Goal: Task Accomplishment & Management: Use online tool/utility

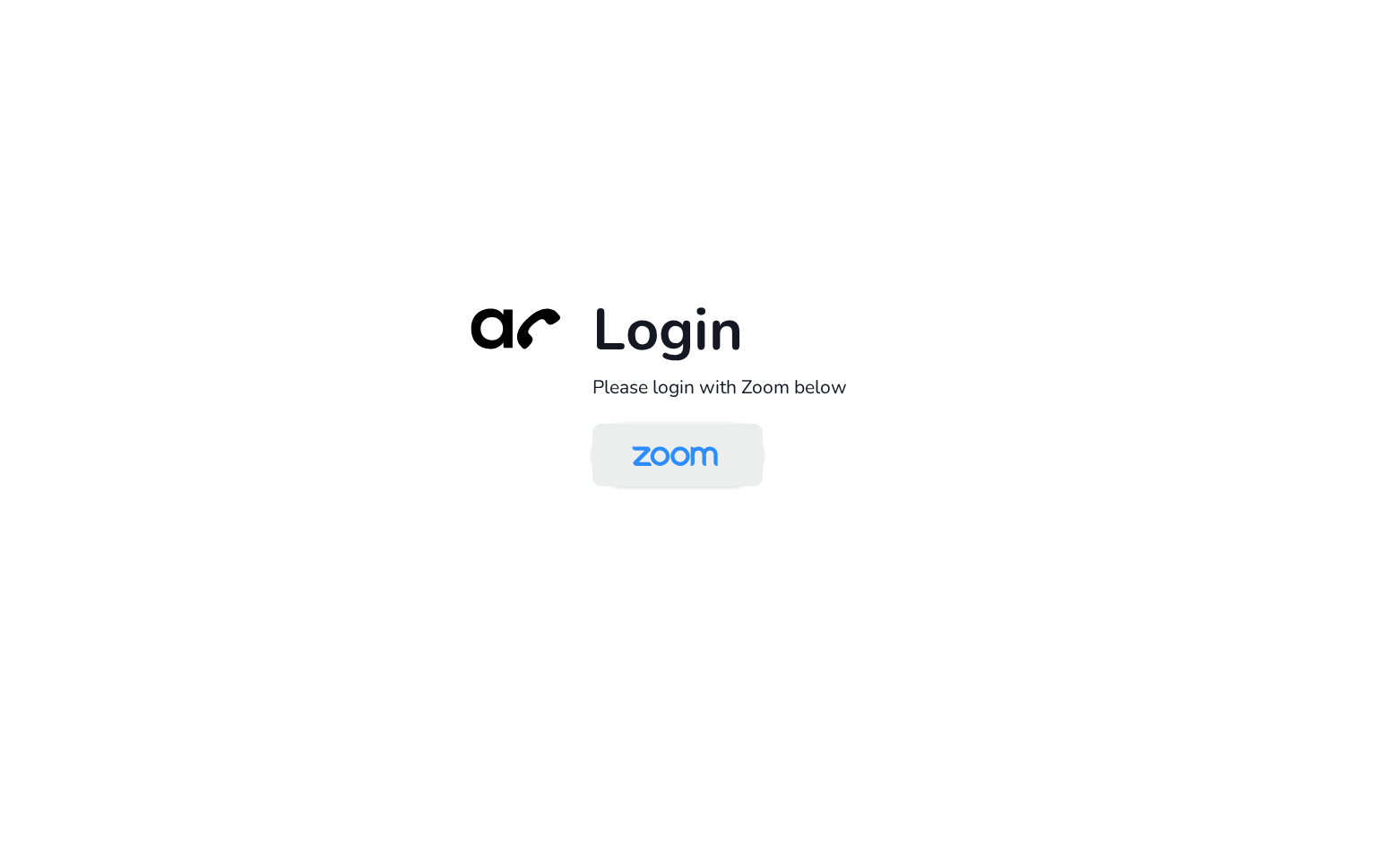
click at [680, 465] on img at bounding box center [675, 456] width 124 height 58
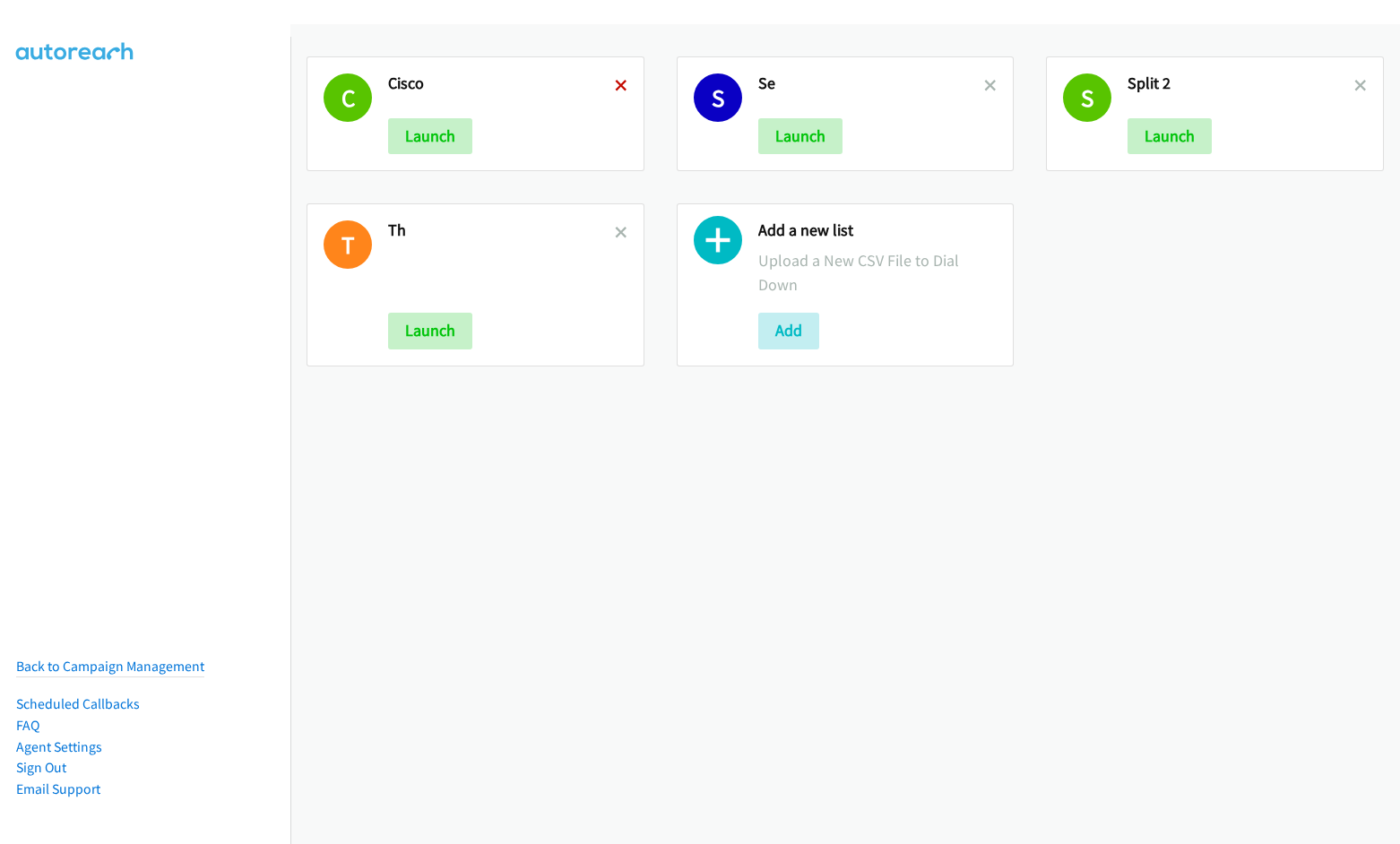
click at [615, 88] on icon at bounding box center [622, 87] width 13 height 13
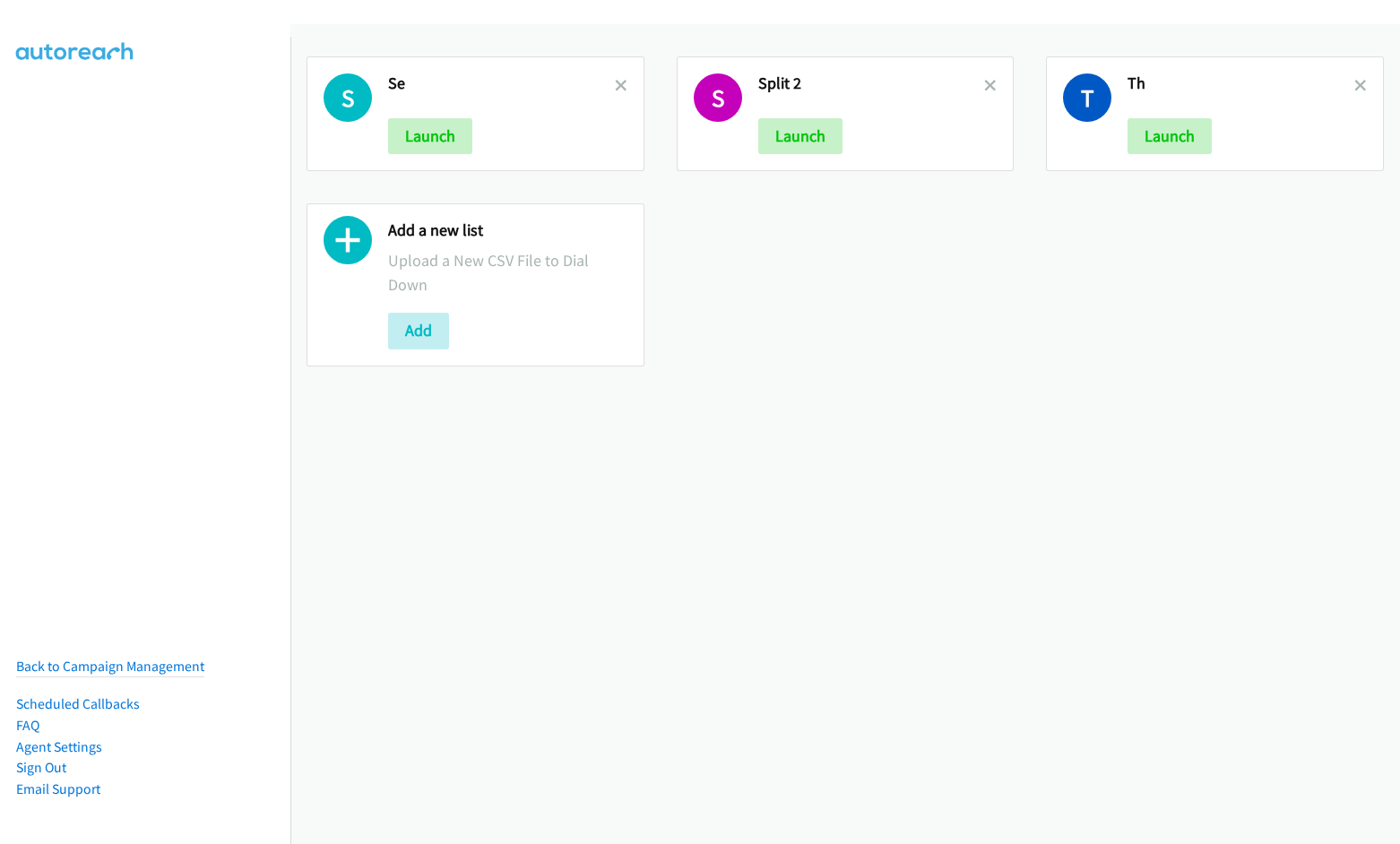
click at [615, 88] on icon at bounding box center [622, 87] width 13 height 13
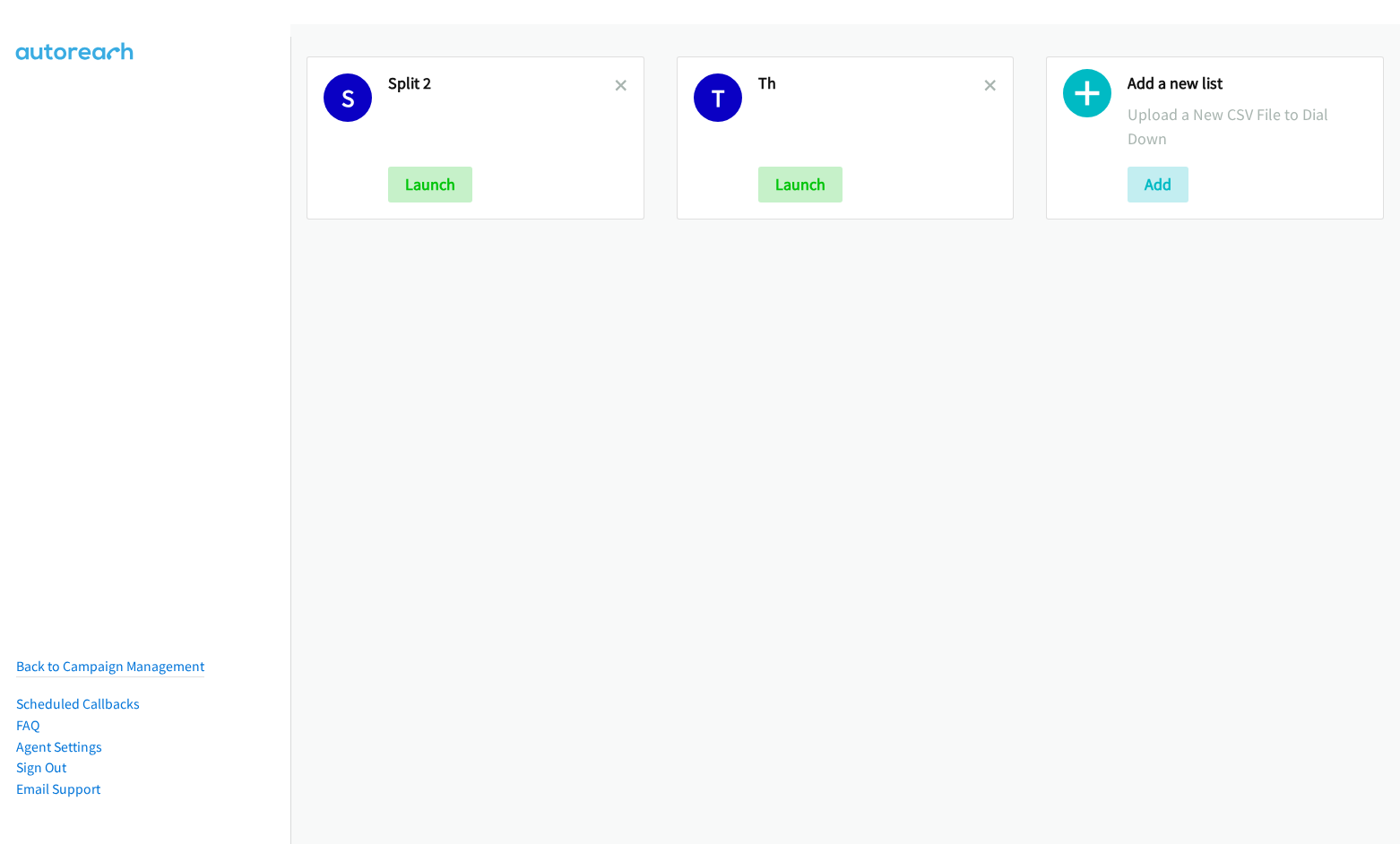
click at [615, 88] on icon at bounding box center [622, 87] width 13 height 13
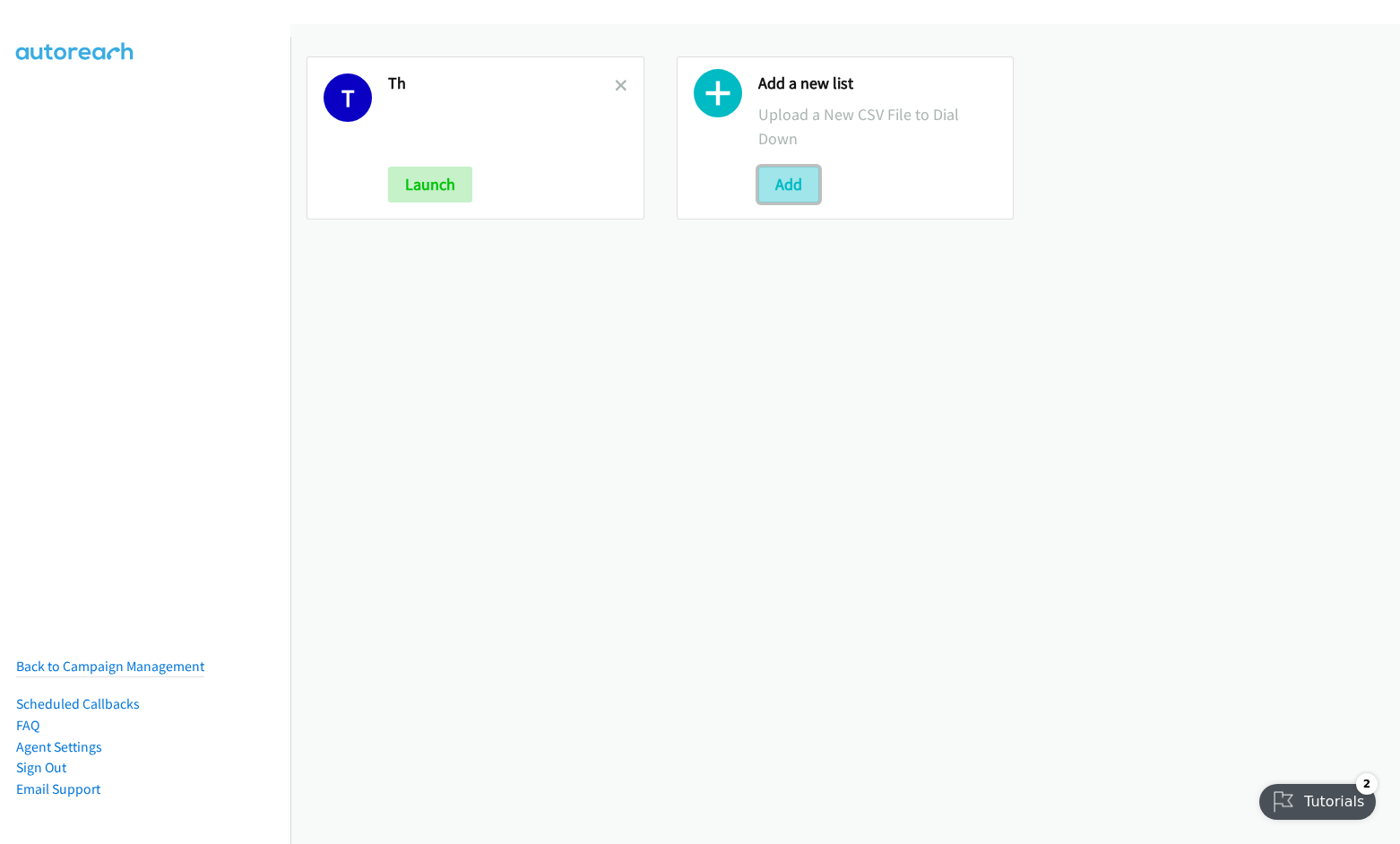
click at [774, 187] on button "Add" at bounding box center [789, 184] width 61 height 36
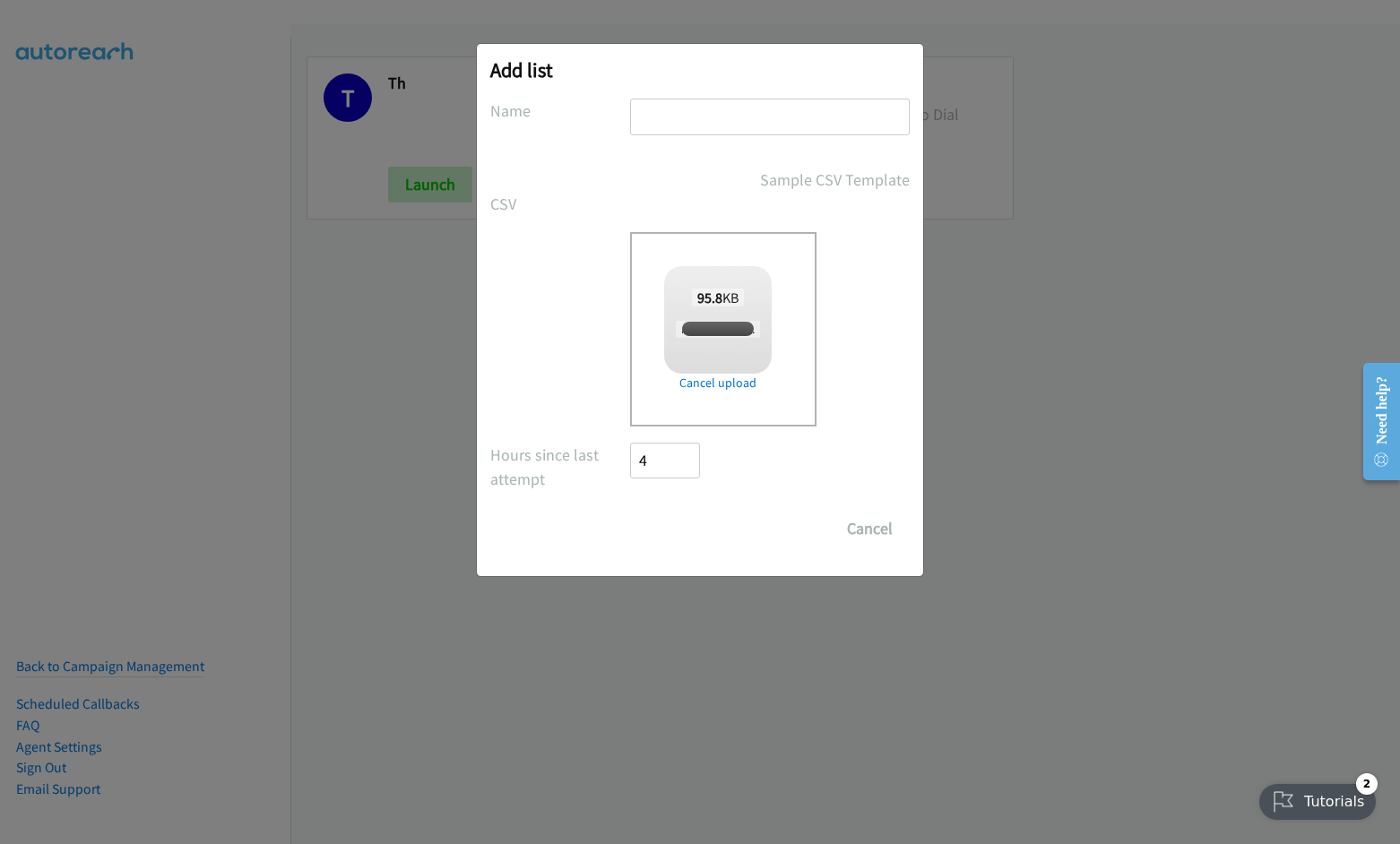
checkbox input "true"
click at [706, 116] on input "text" at bounding box center [770, 118] width 279 height 37
type input "Cisco MY"
click at [630, 511] on input "Save List" at bounding box center [677, 528] width 94 height 36
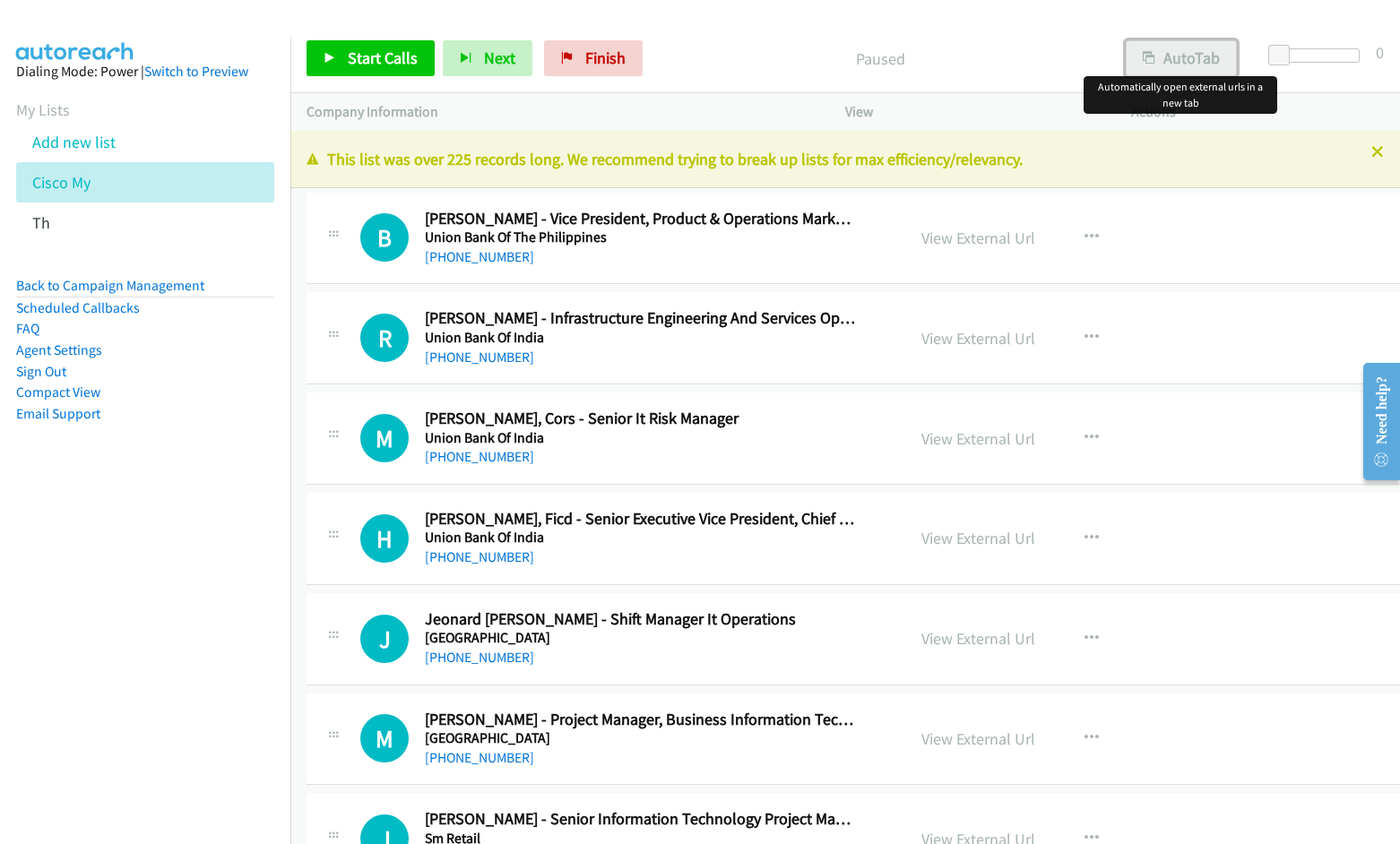
click at [1152, 68] on button "AutoTab" at bounding box center [1182, 58] width 111 height 36
click at [943, 242] on link "View External Url" at bounding box center [978, 238] width 114 height 20
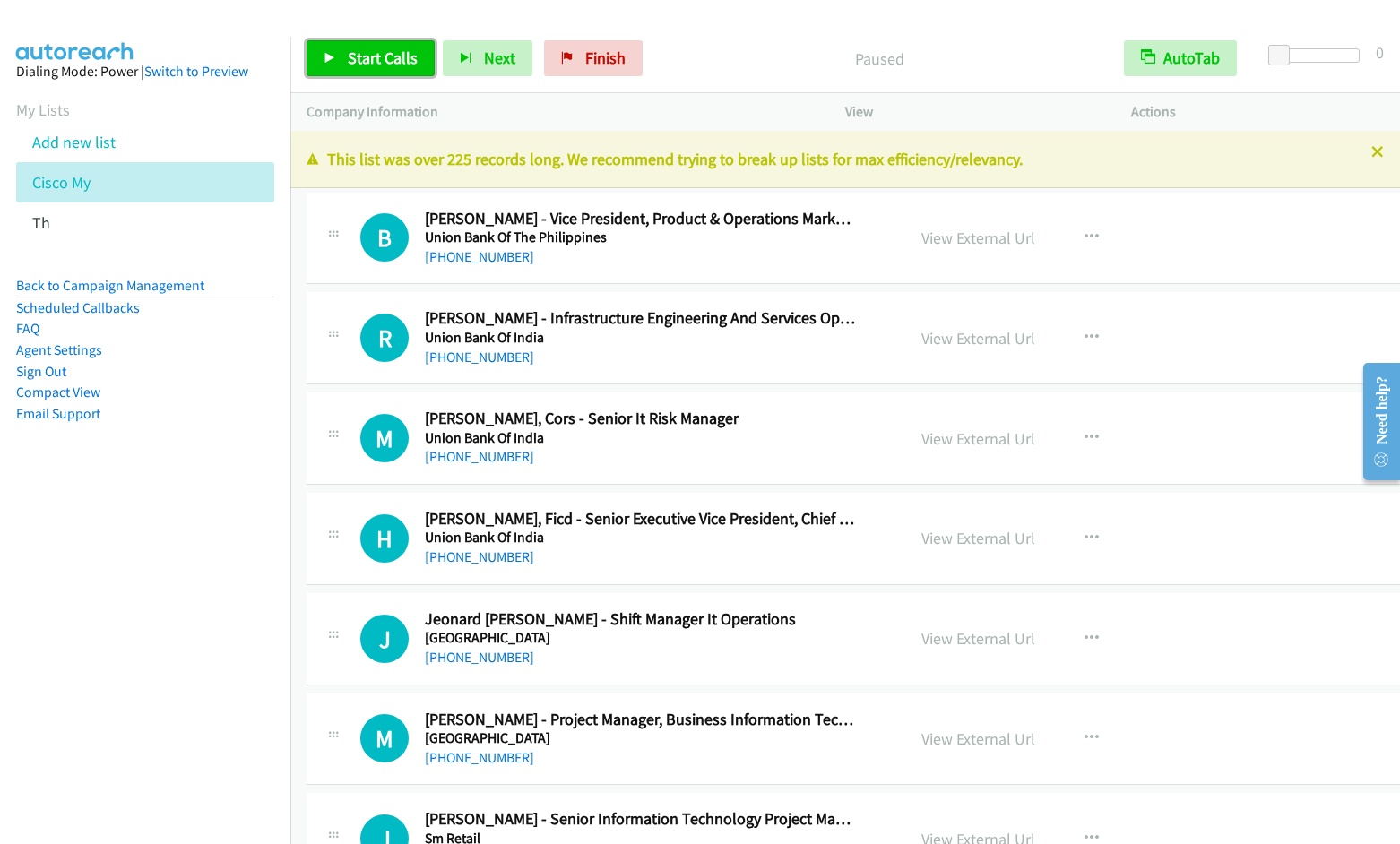
click at [348, 67] on span "Start Calls" at bounding box center [383, 57] width 70 height 20
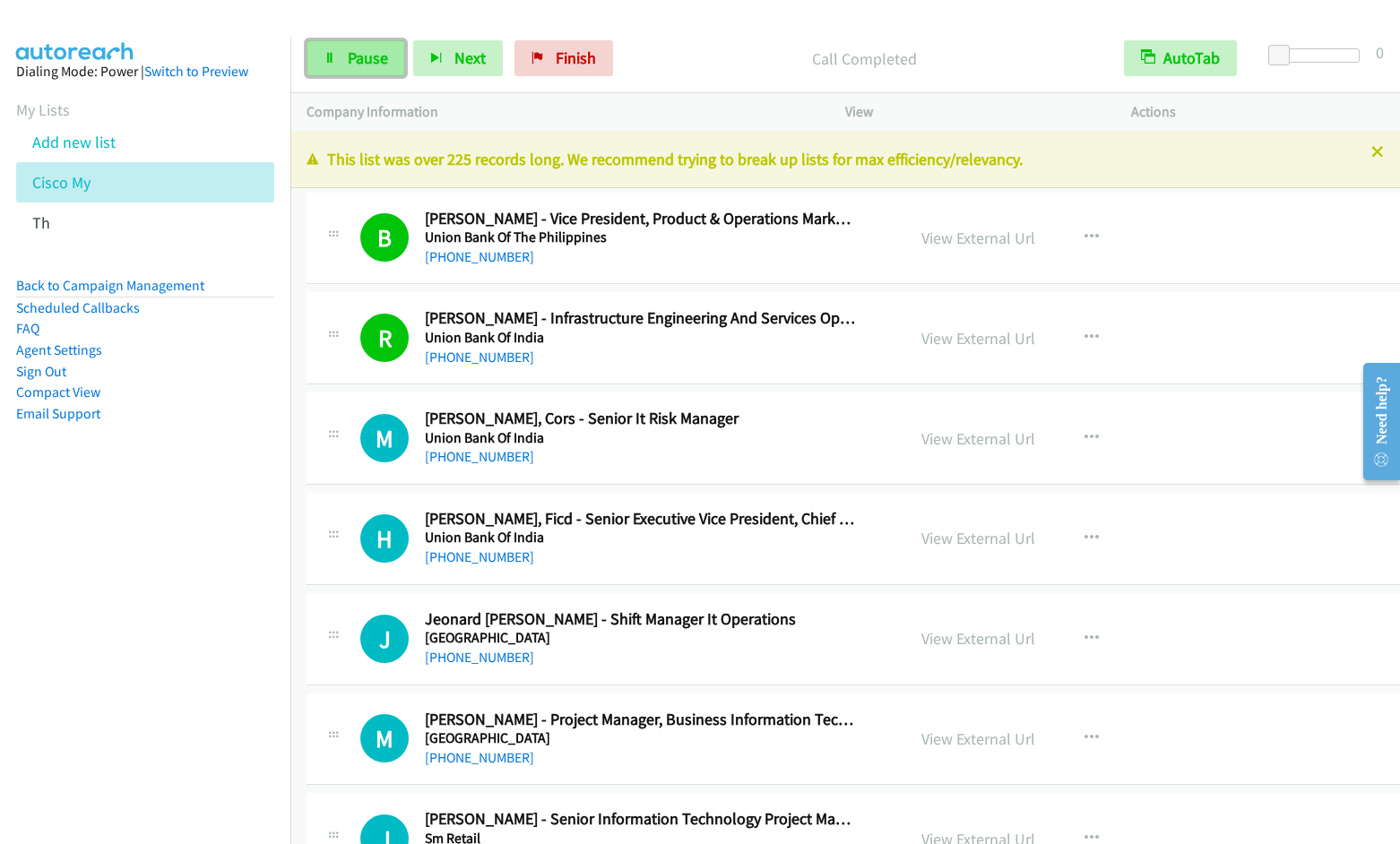
click at [340, 59] on link "Pause" at bounding box center [355, 58] width 99 height 36
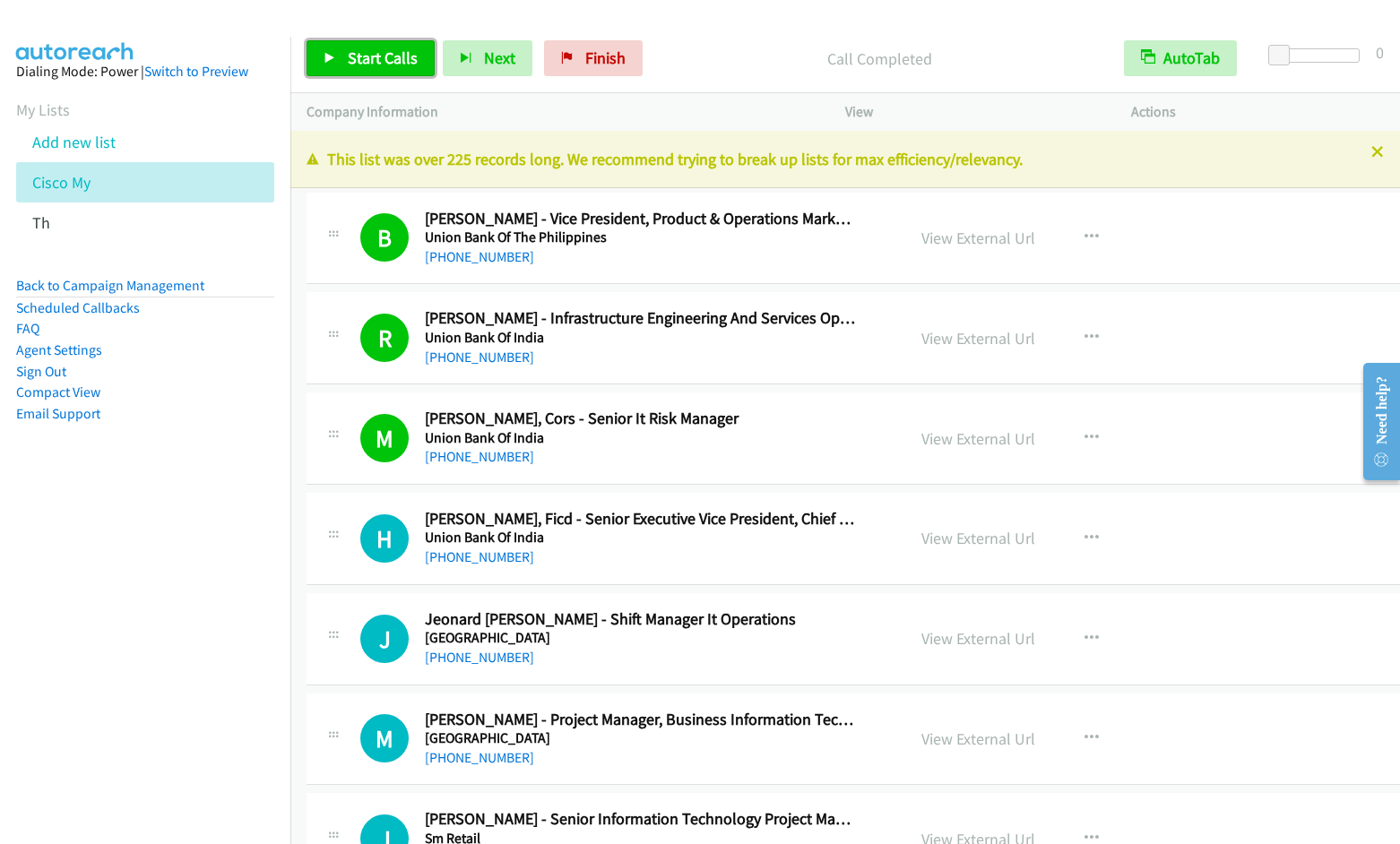
click at [380, 52] on span "Start Calls" at bounding box center [383, 57] width 70 height 20
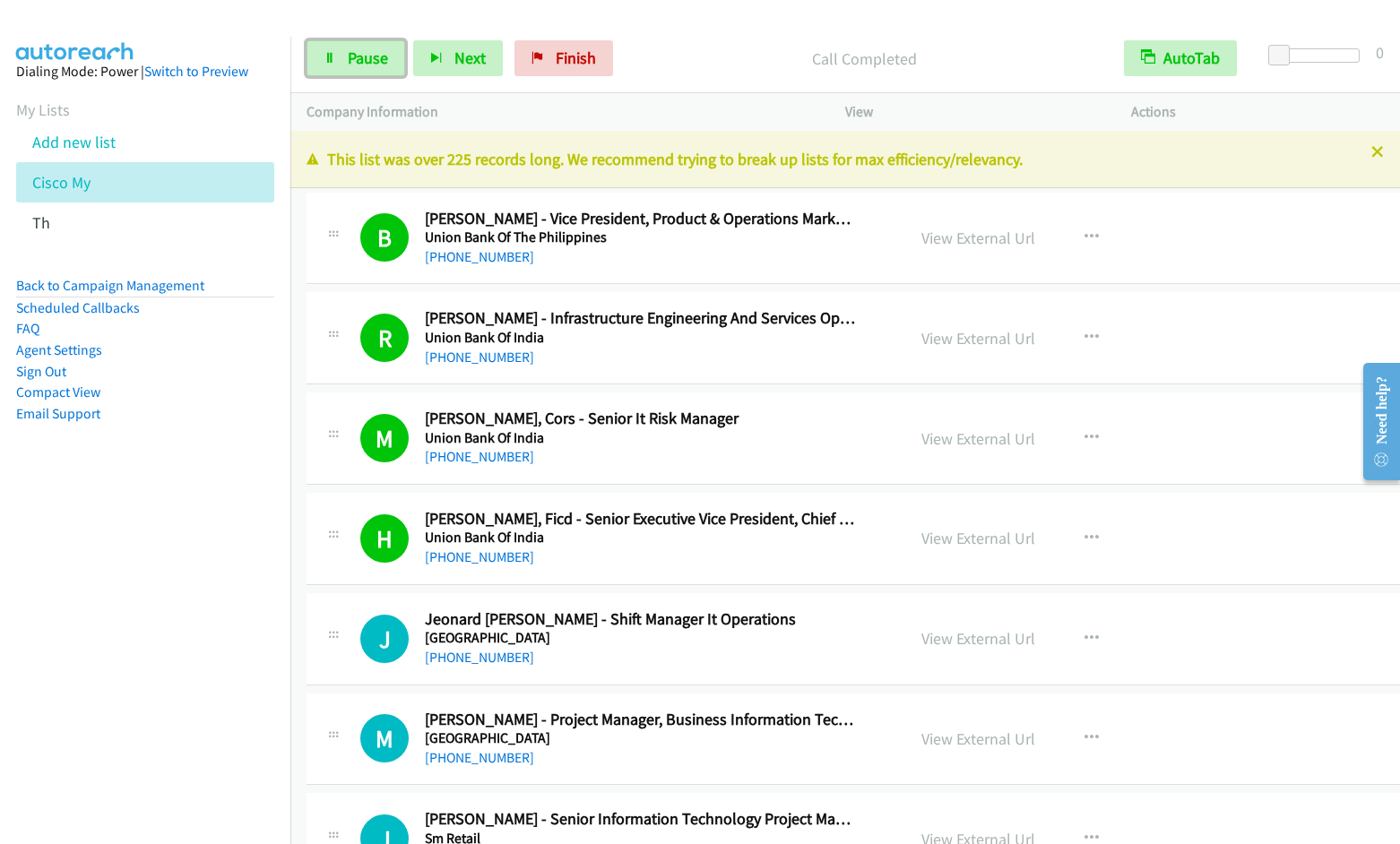
click at [367, 56] on span "Pause" at bounding box center [368, 57] width 41 height 20
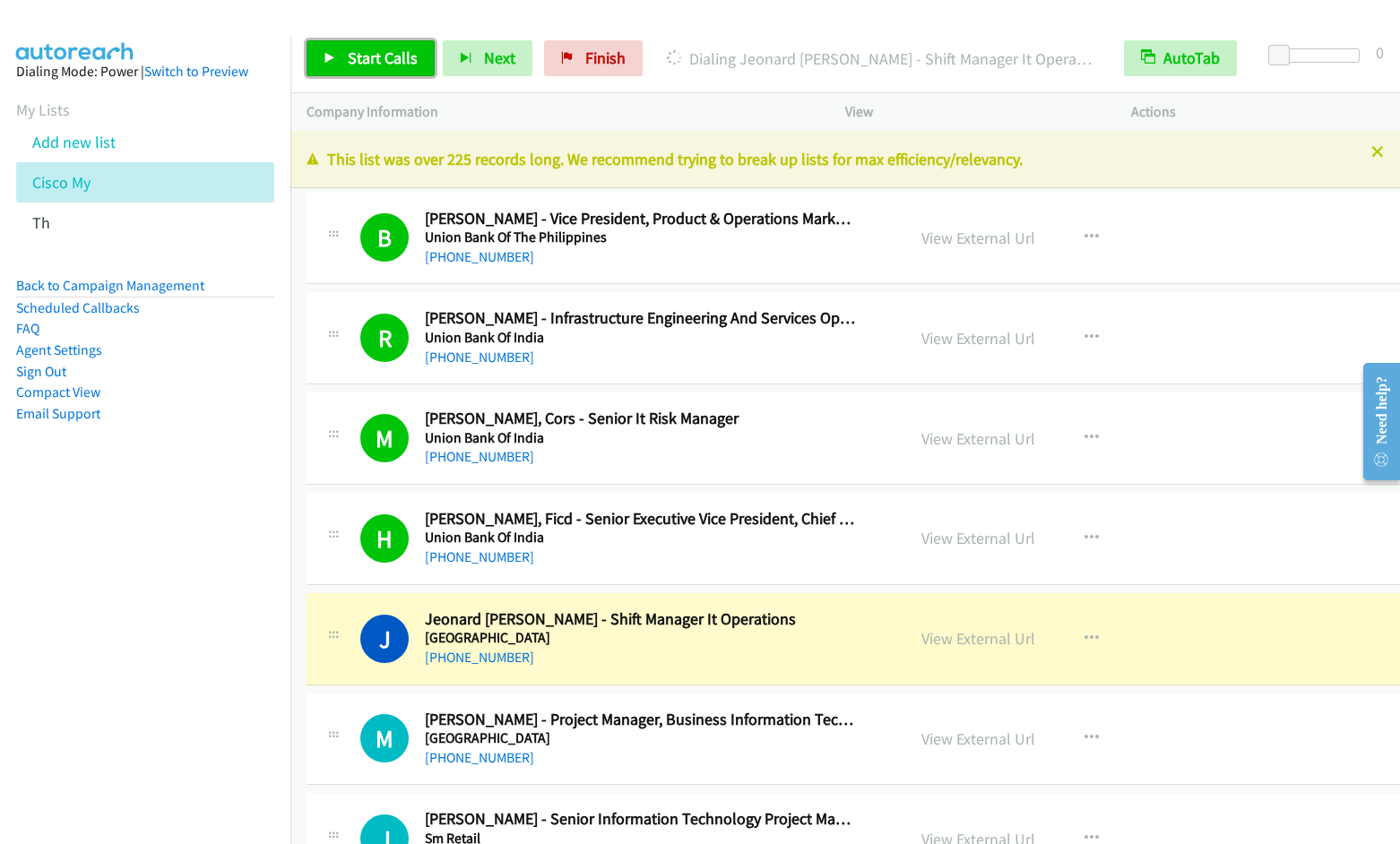
click at [389, 62] on span "Start Calls" at bounding box center [383, 57] width 70 height 20
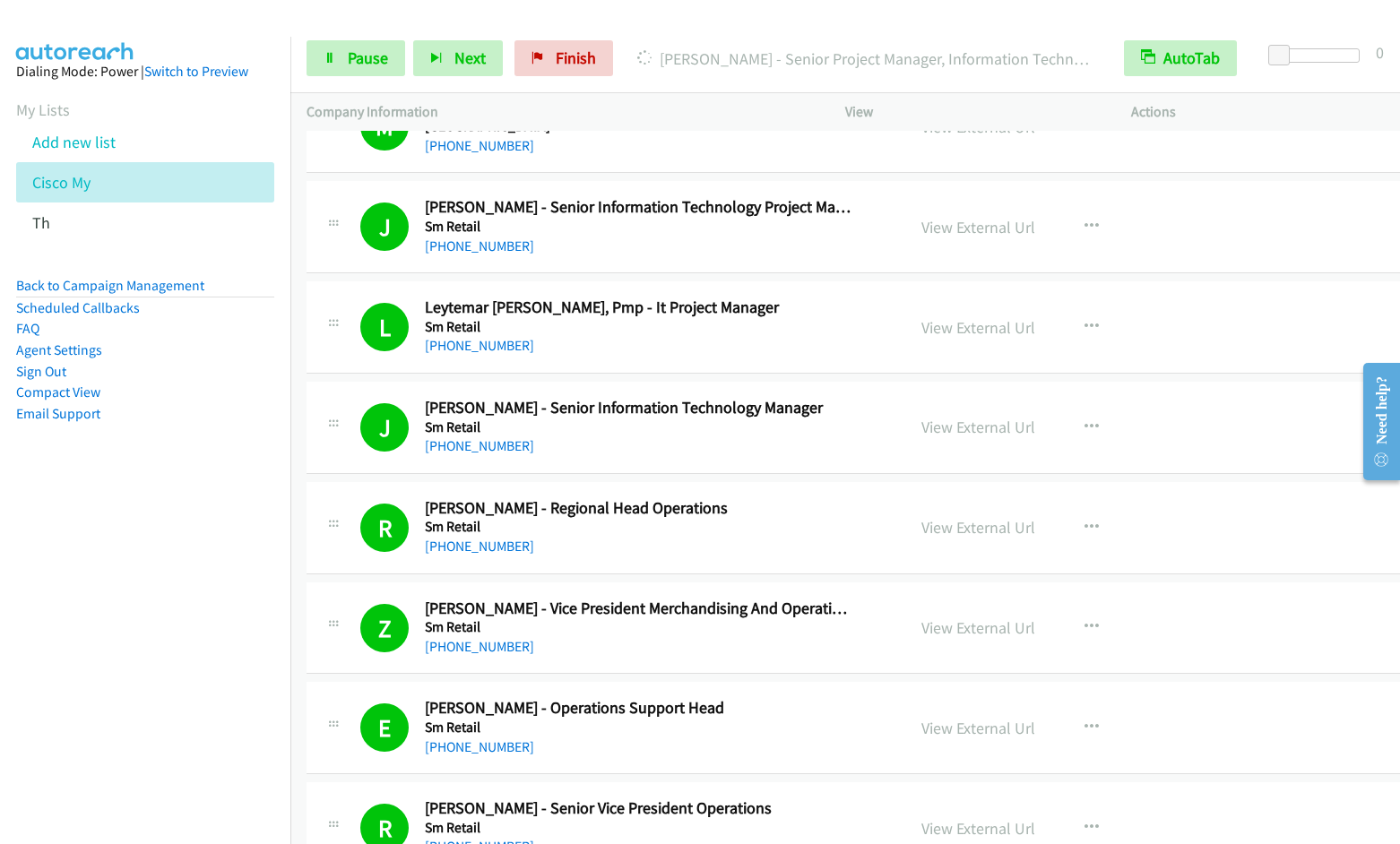
scroll to position [1224, 0]
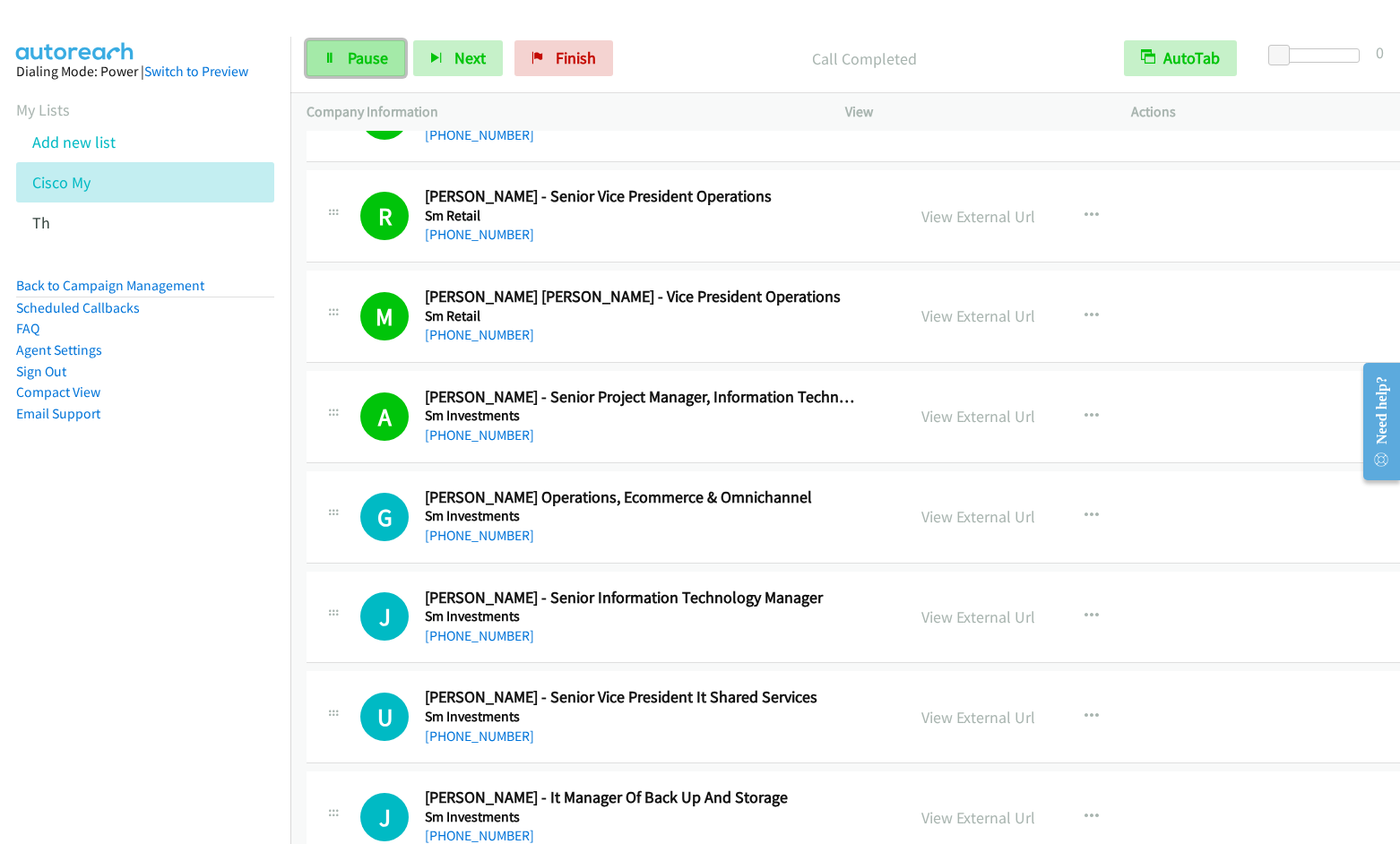
click at [365, 62] on span "Pause" at bounding box center [368, 57] width 41 height 20
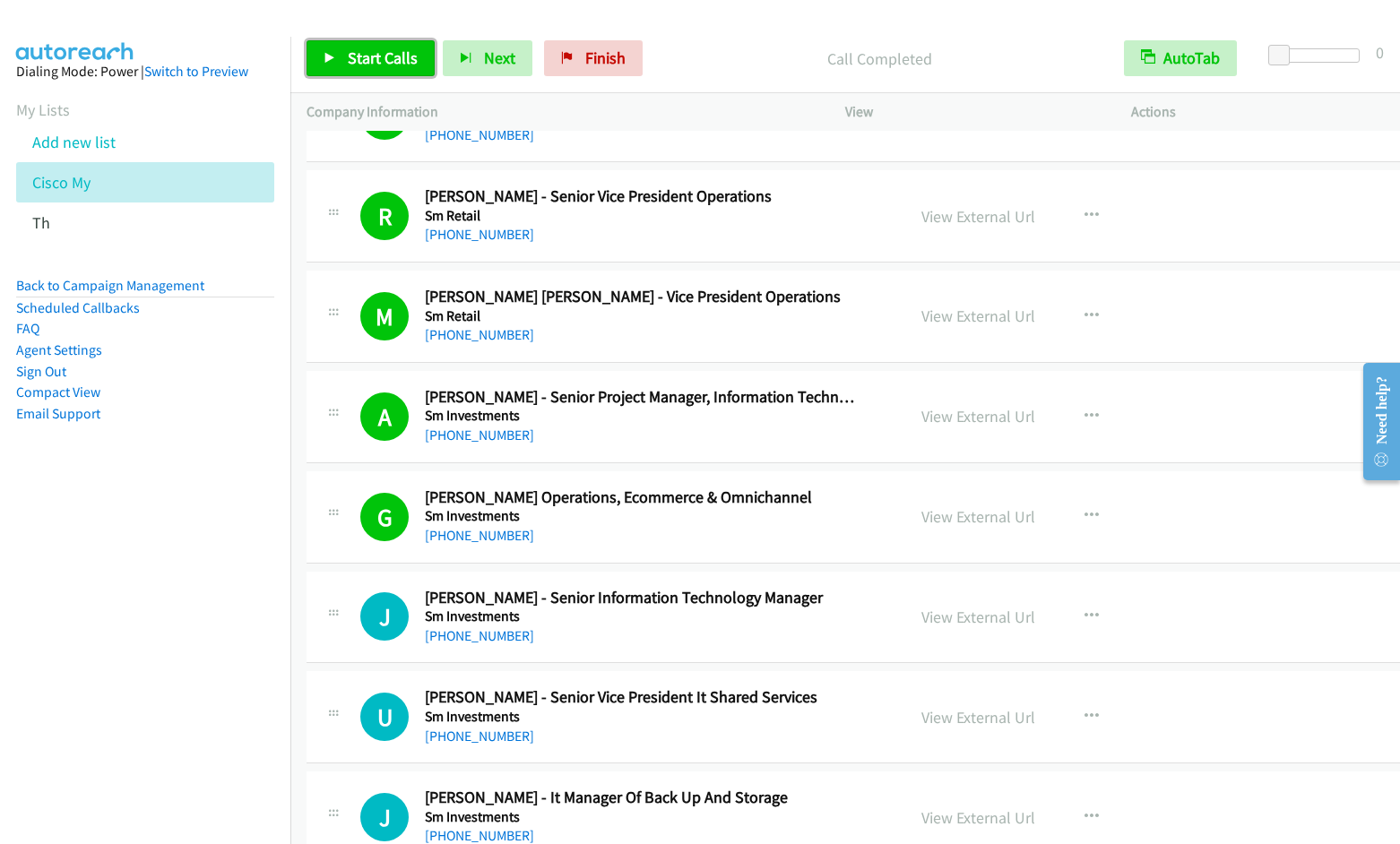
click at [335, 54] on icon at bounding box center [330, 59] width 13 height 13
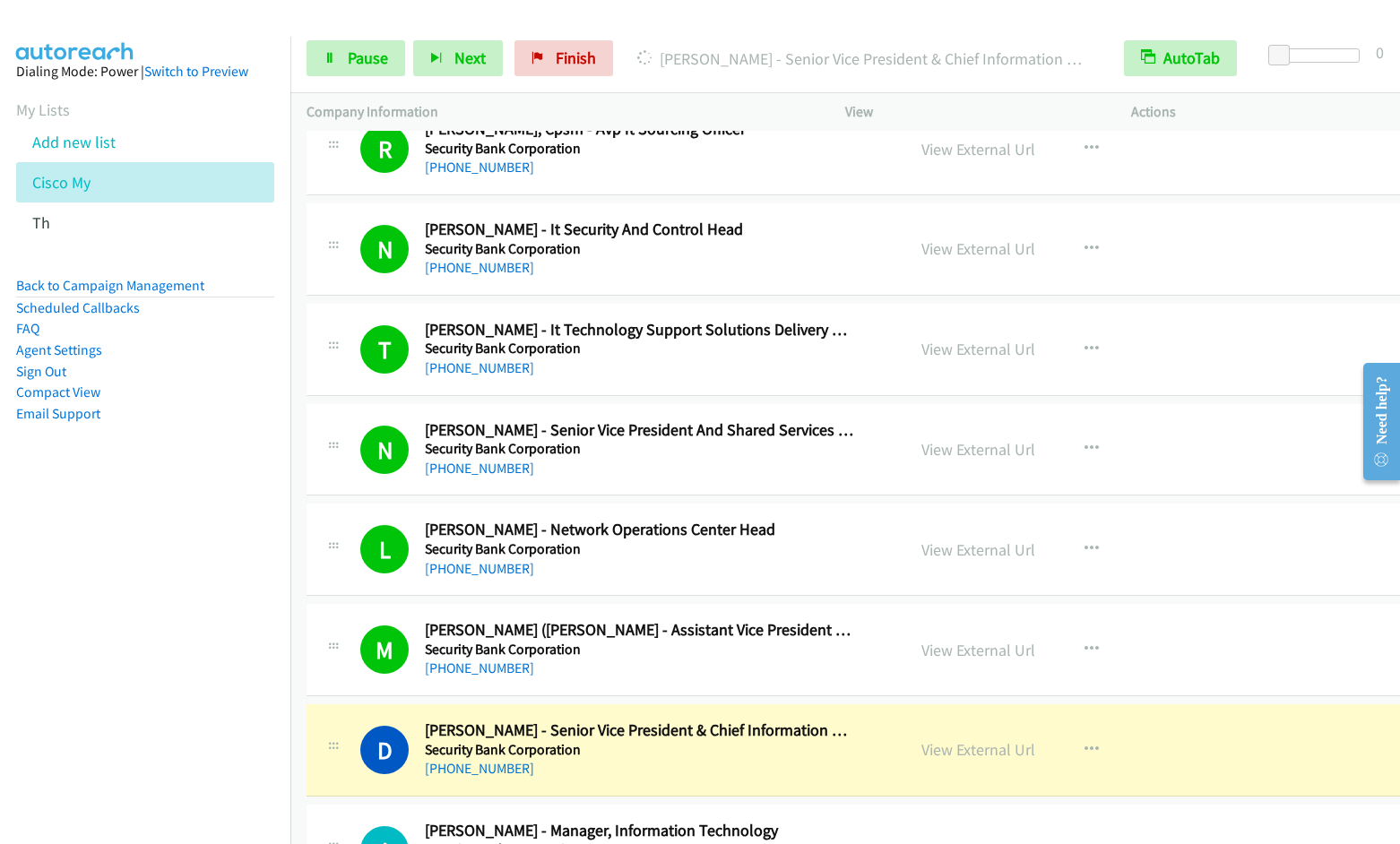
scroll to position [3007, 0]
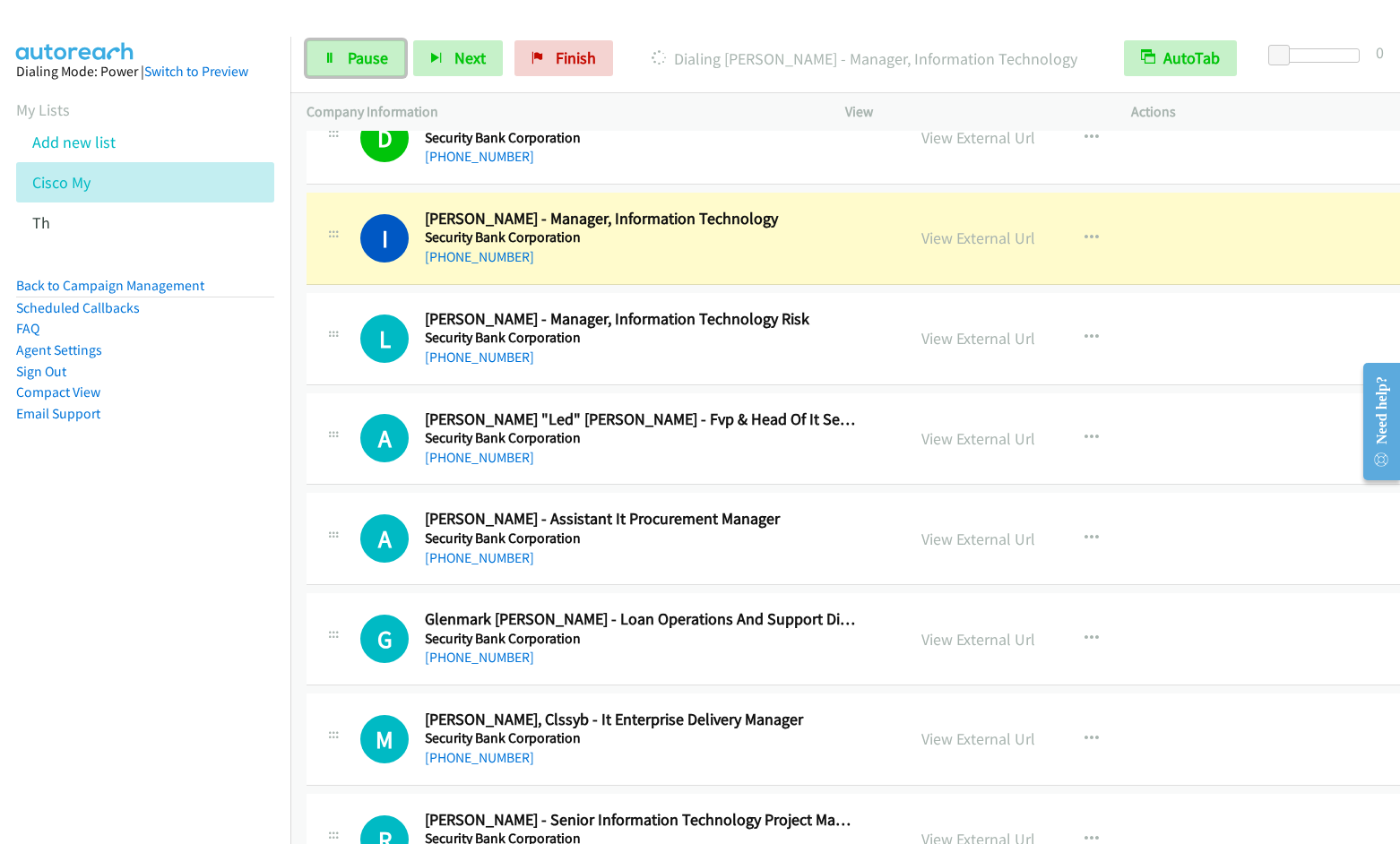
drag, startPoint x: 369, startPoint y: 56, endPoint x: 447, endPoint y: 126, distance: 104.8
click at [367, 56] on span "Pause" at bounding box center [368, 57] width 41 height 20
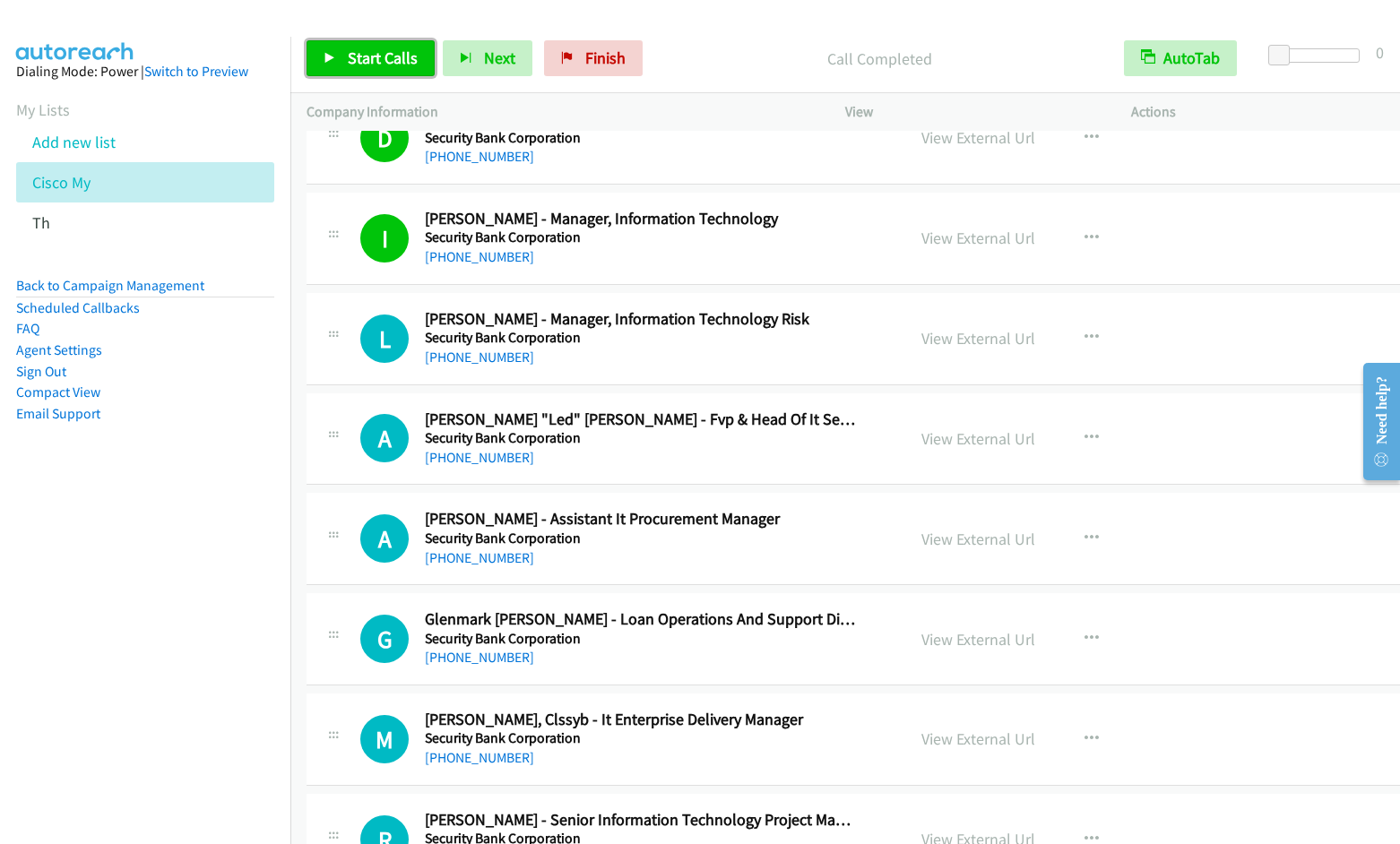
click at [374, 45] on link "Start Calls" at bounding box center [370, 58] width 129 height 36
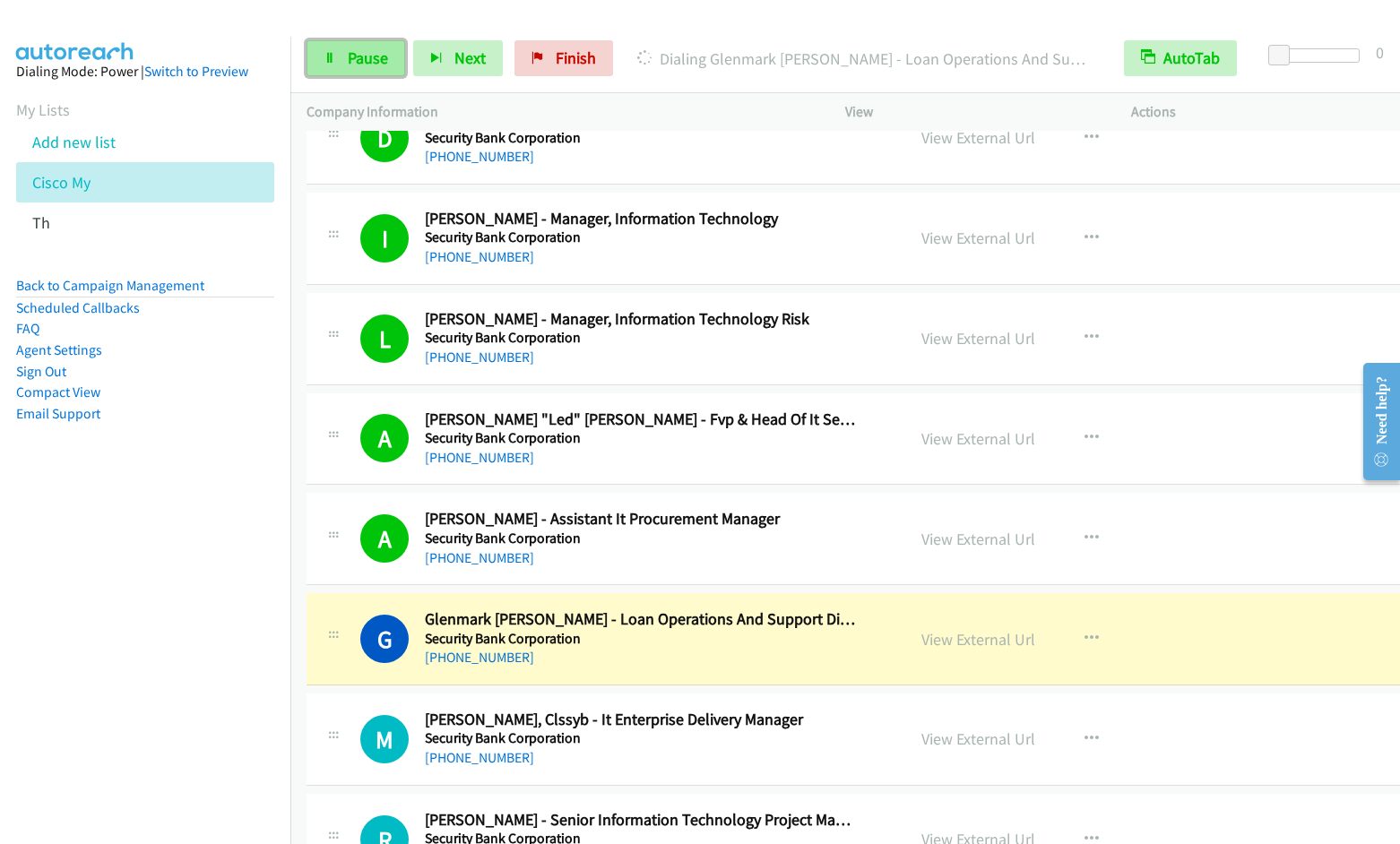
click at [366, 62] on span "Pause" at bounding box center [368, 57] width 41 height 20
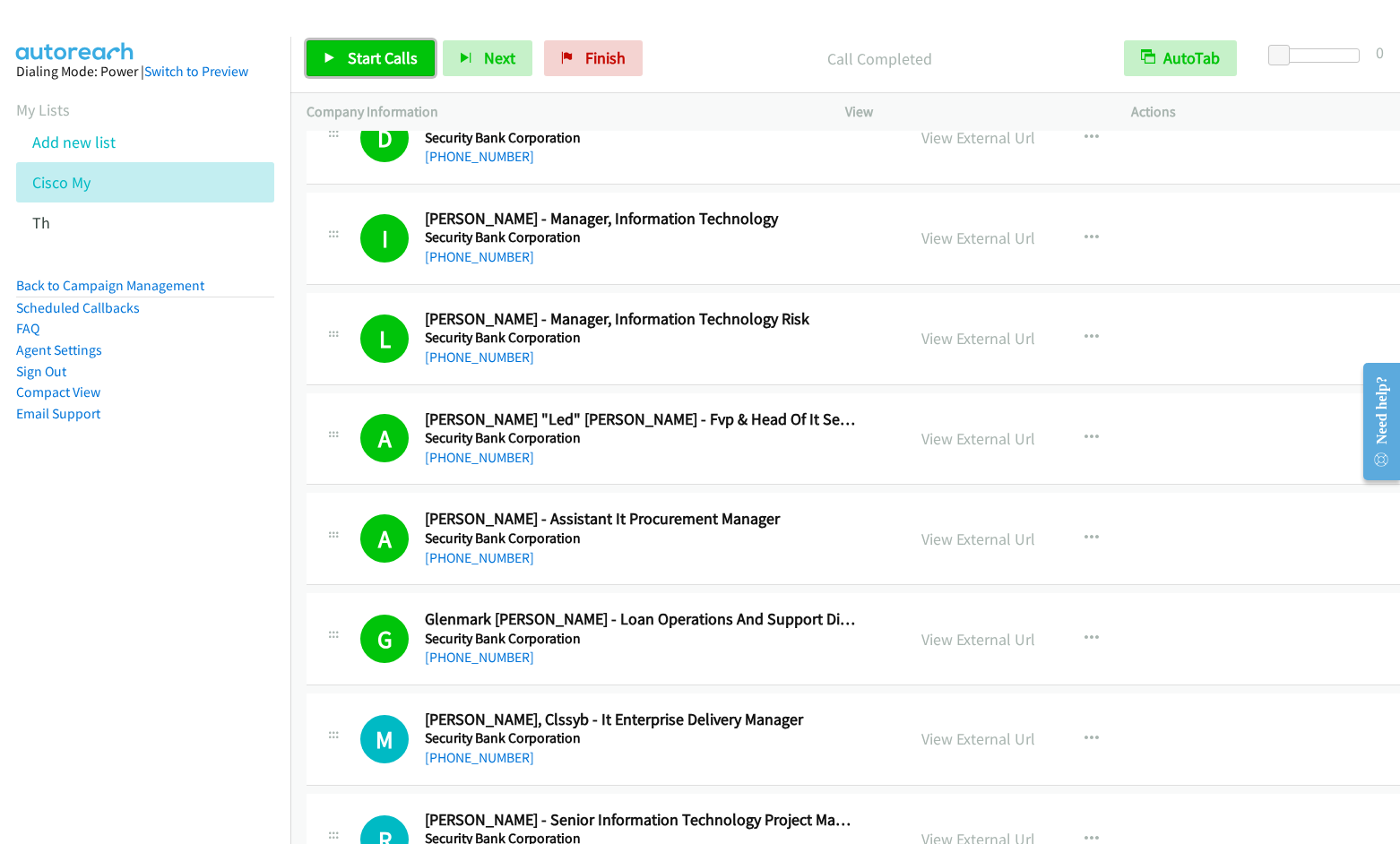
click at [368, 64] on span "Start Calls" at bounding box center [383, 57] width 70 height 20
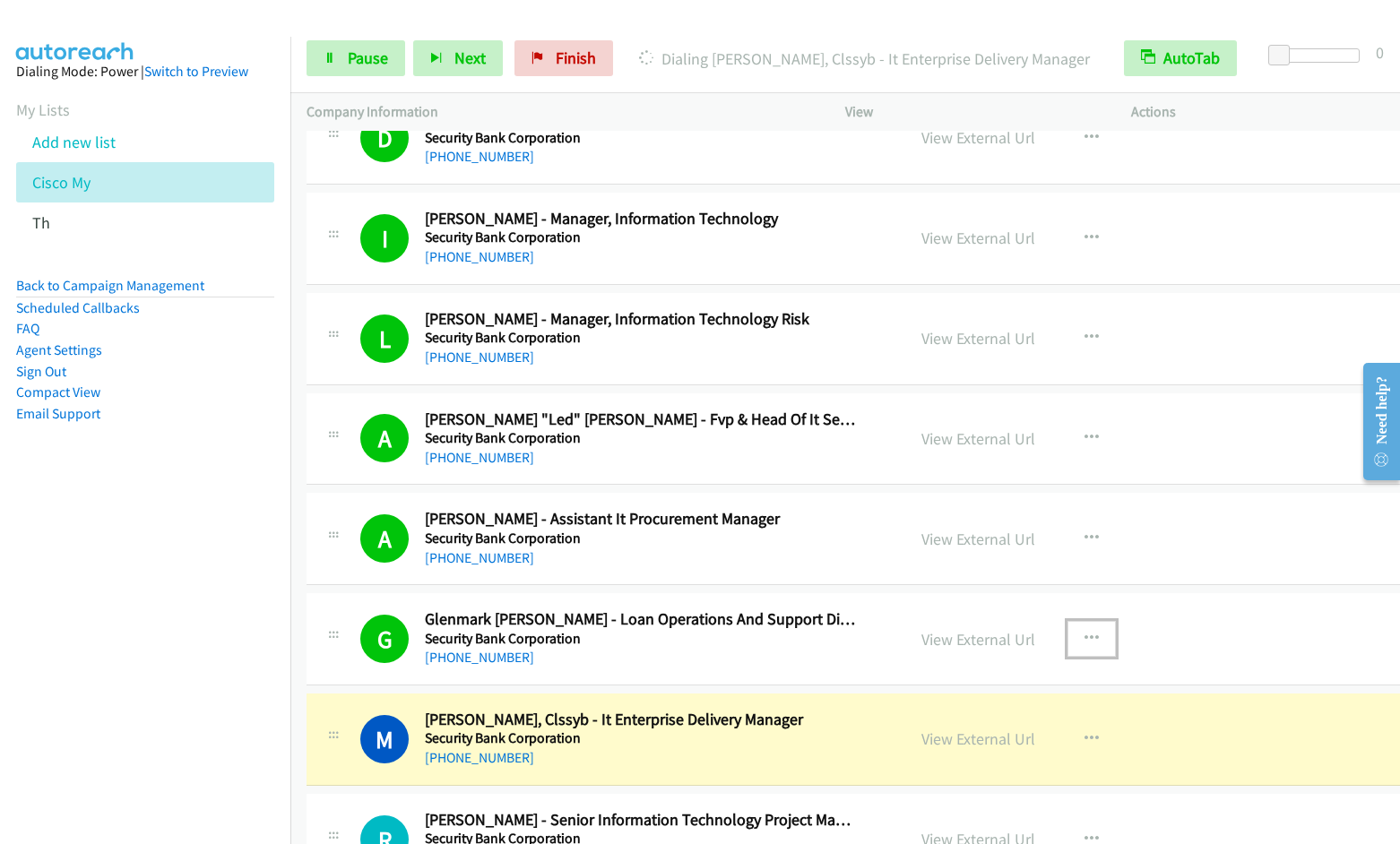
click at [1084, 639] on icon "button" at bounding box center [1091, 639] width 14 height 14
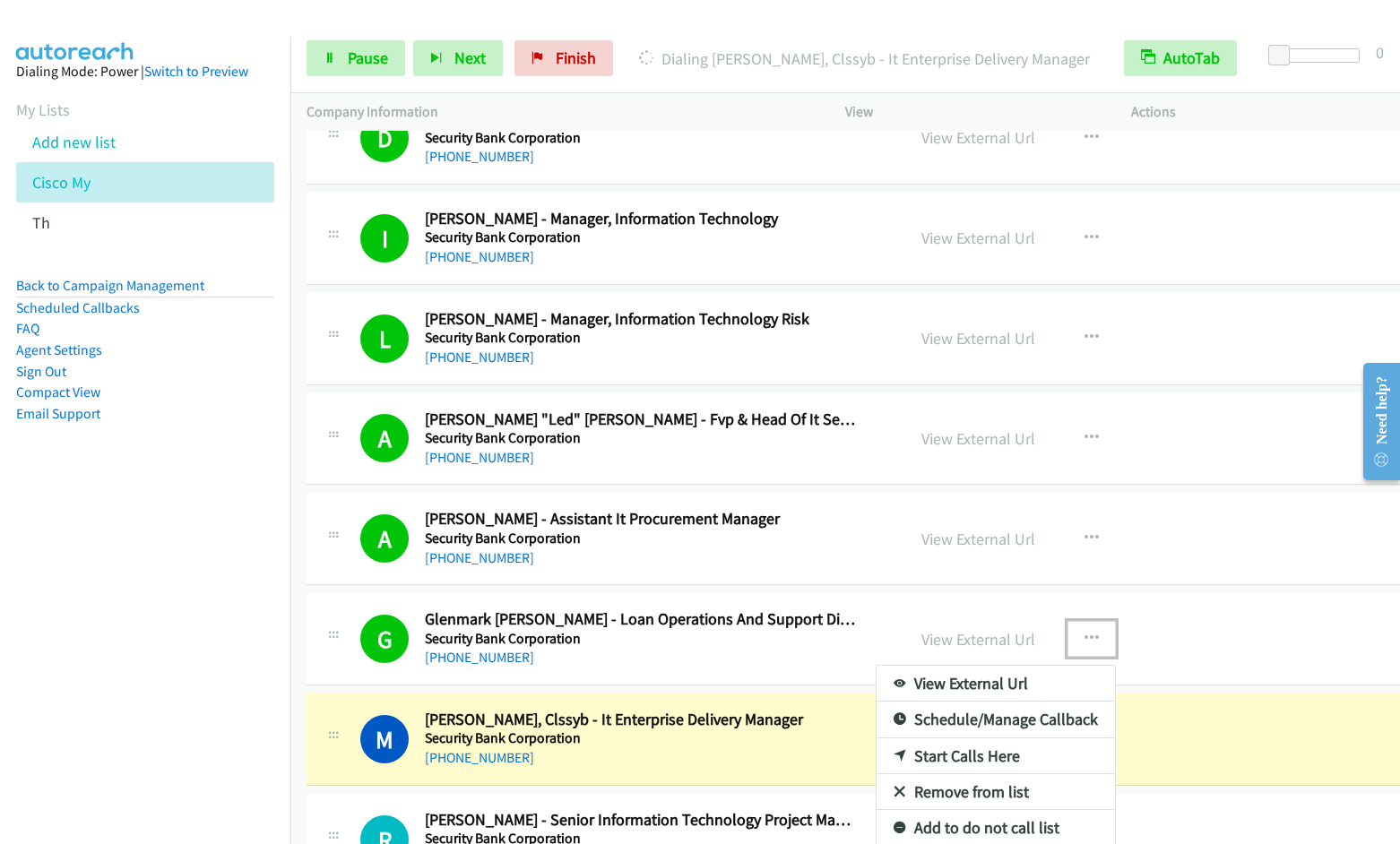
click at [948, 791] on link "Remove from list" at bounding box center [996, 792] width 239 height 36
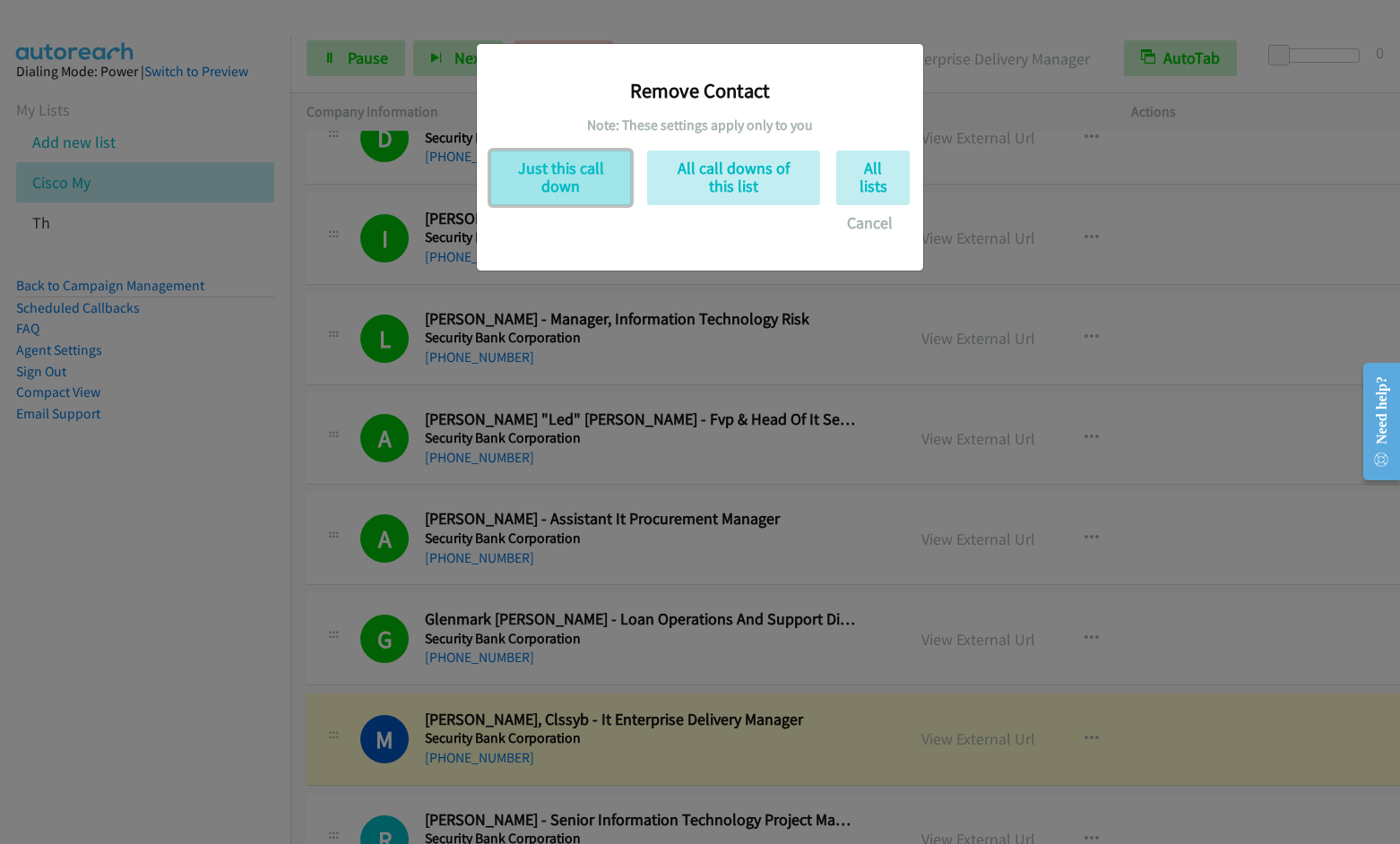
click at [517, 178] on button "Just this call down" at bounding box center [561, 178] width 141 height 55
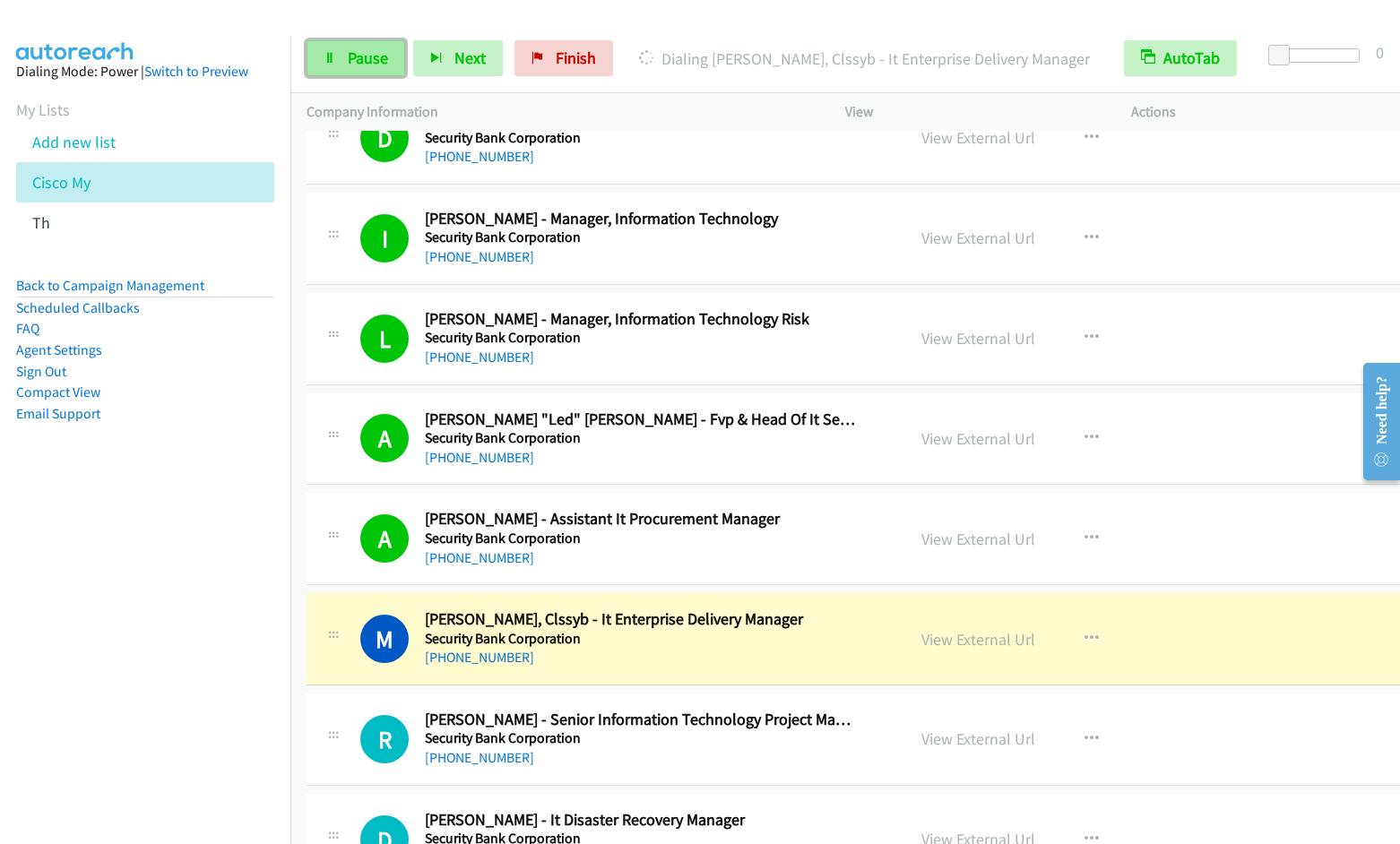
click at [375, 60] on span "Pause" at bounding box center [368, 57] width 41 height 20
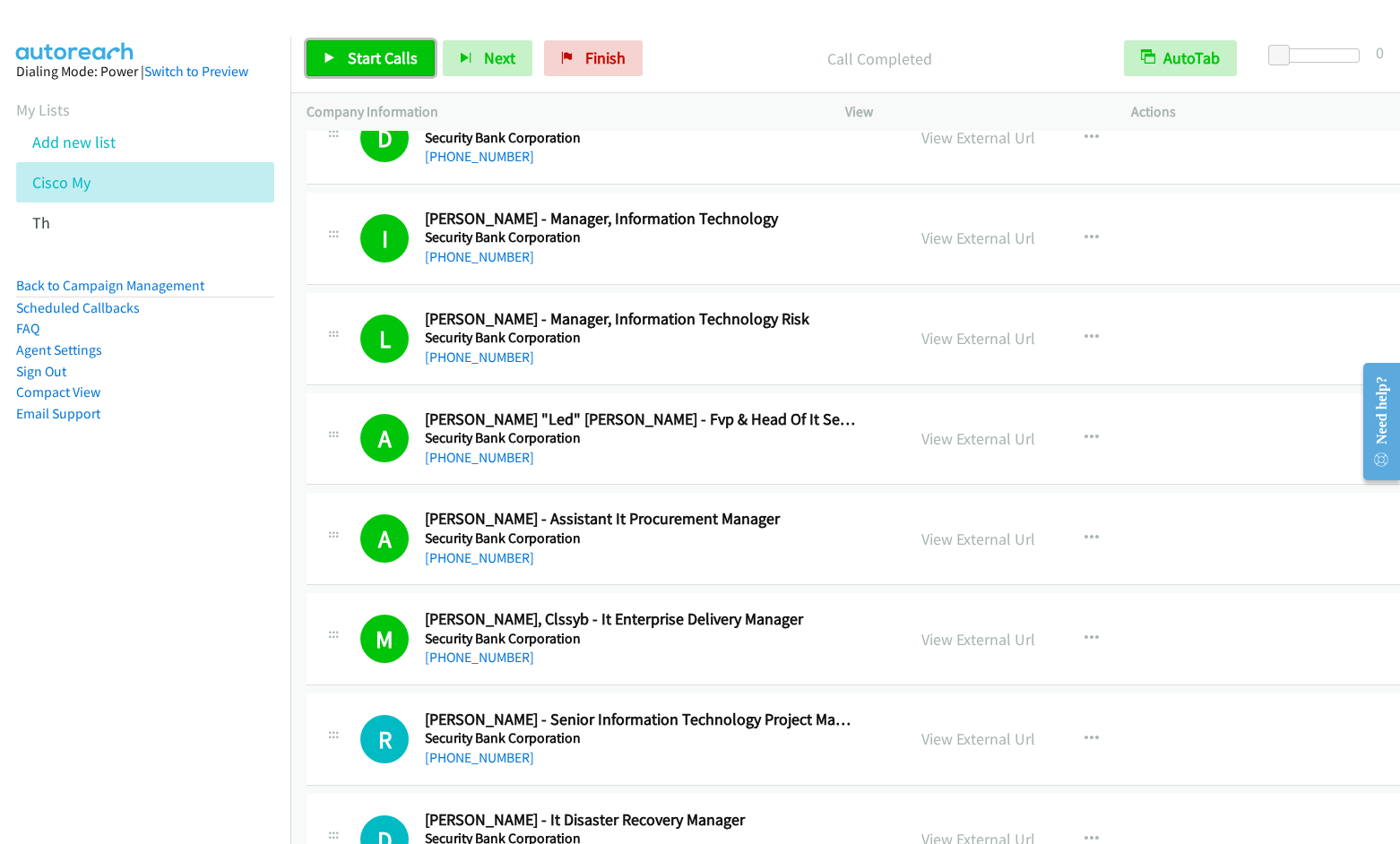
click at [386, 60] on span "Start Calls" at bounding box center [383, 57] width 70 height 20
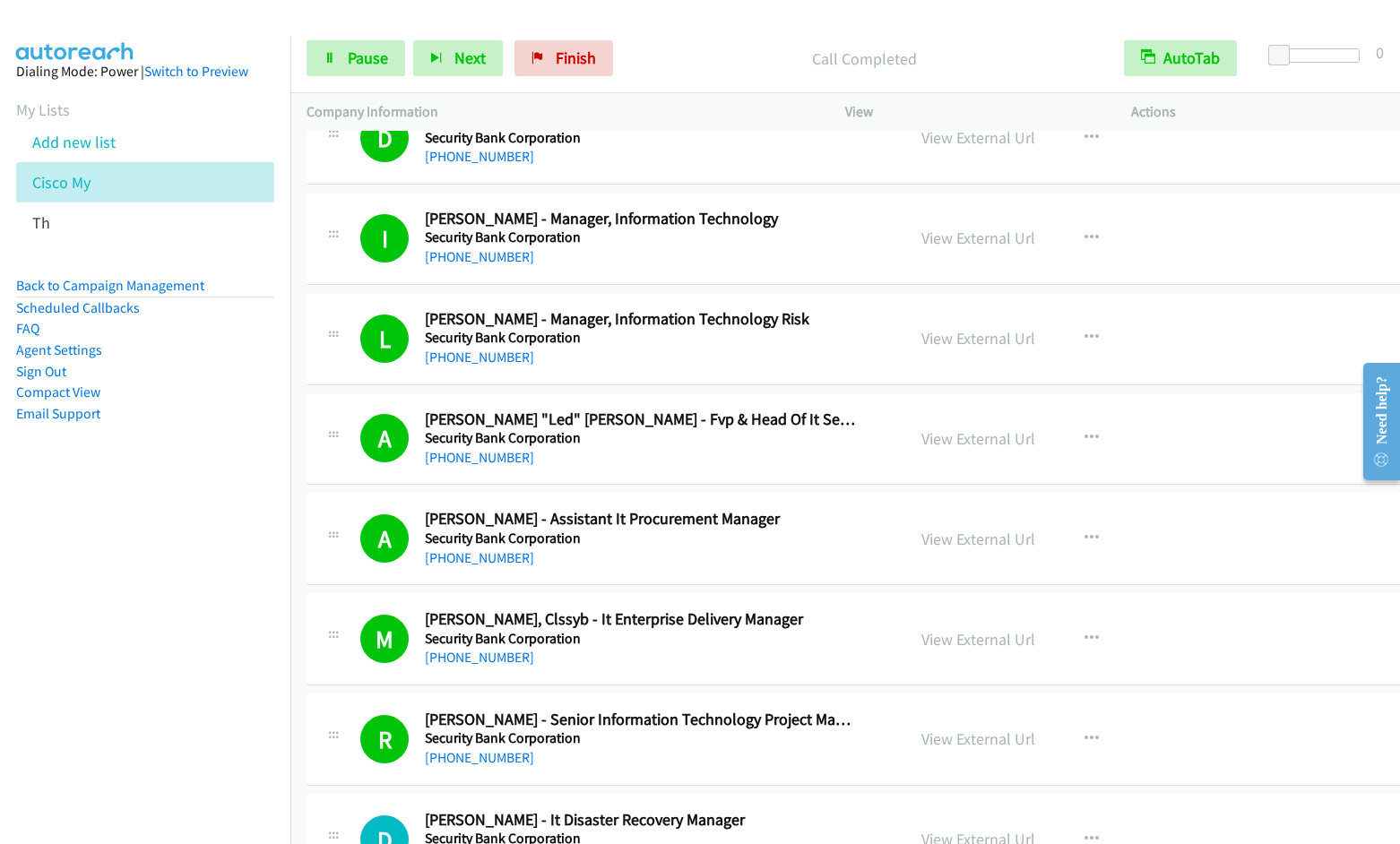
scroll to position [3619, 0]
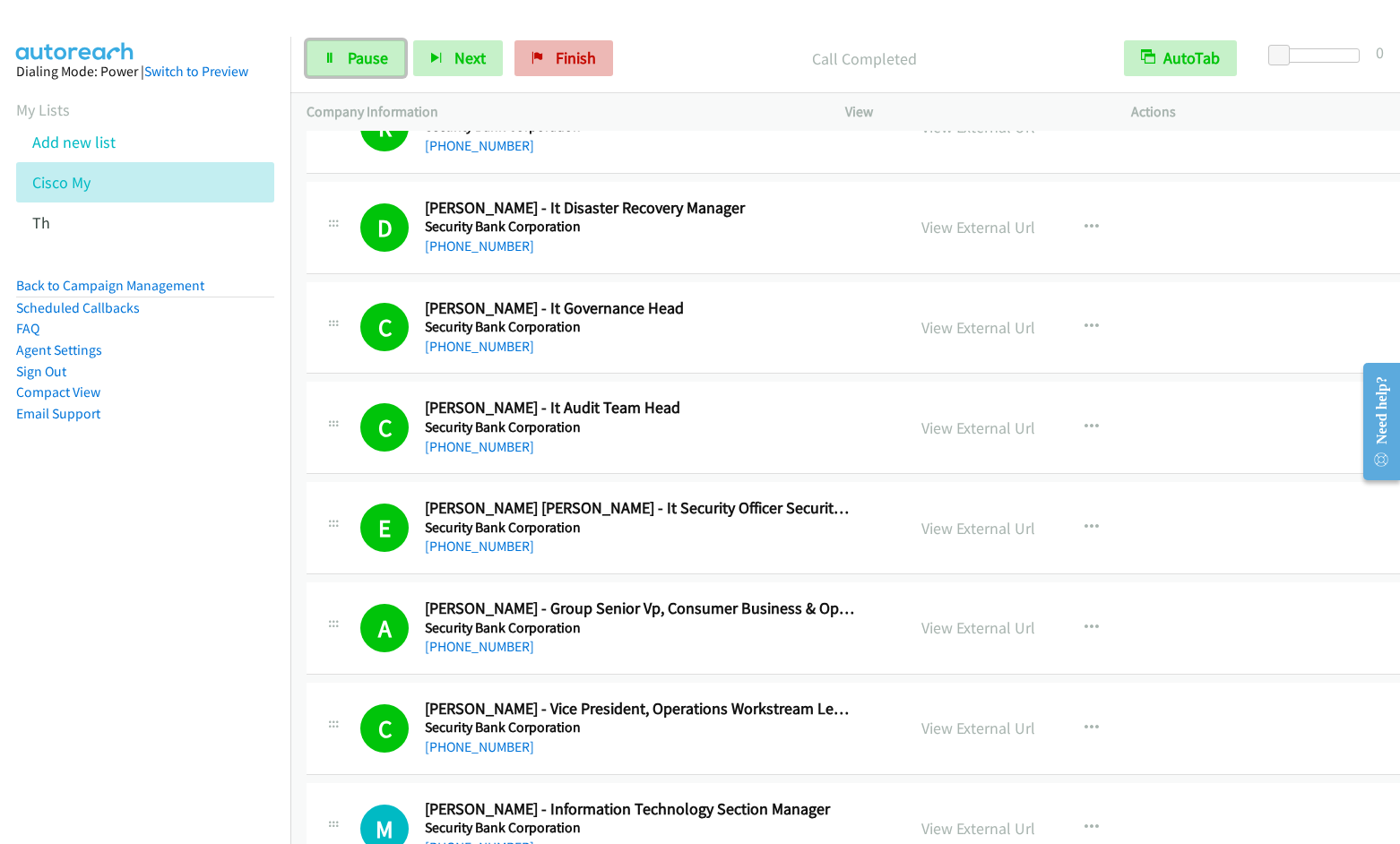
drag, startPoint x: 358, startPoint y: 68, endPoint x: 581, endPoint y: 43, distance: 224.4
click at [358, 68] on span "Pause" at bounding box center [368, 57] width 41 height 20
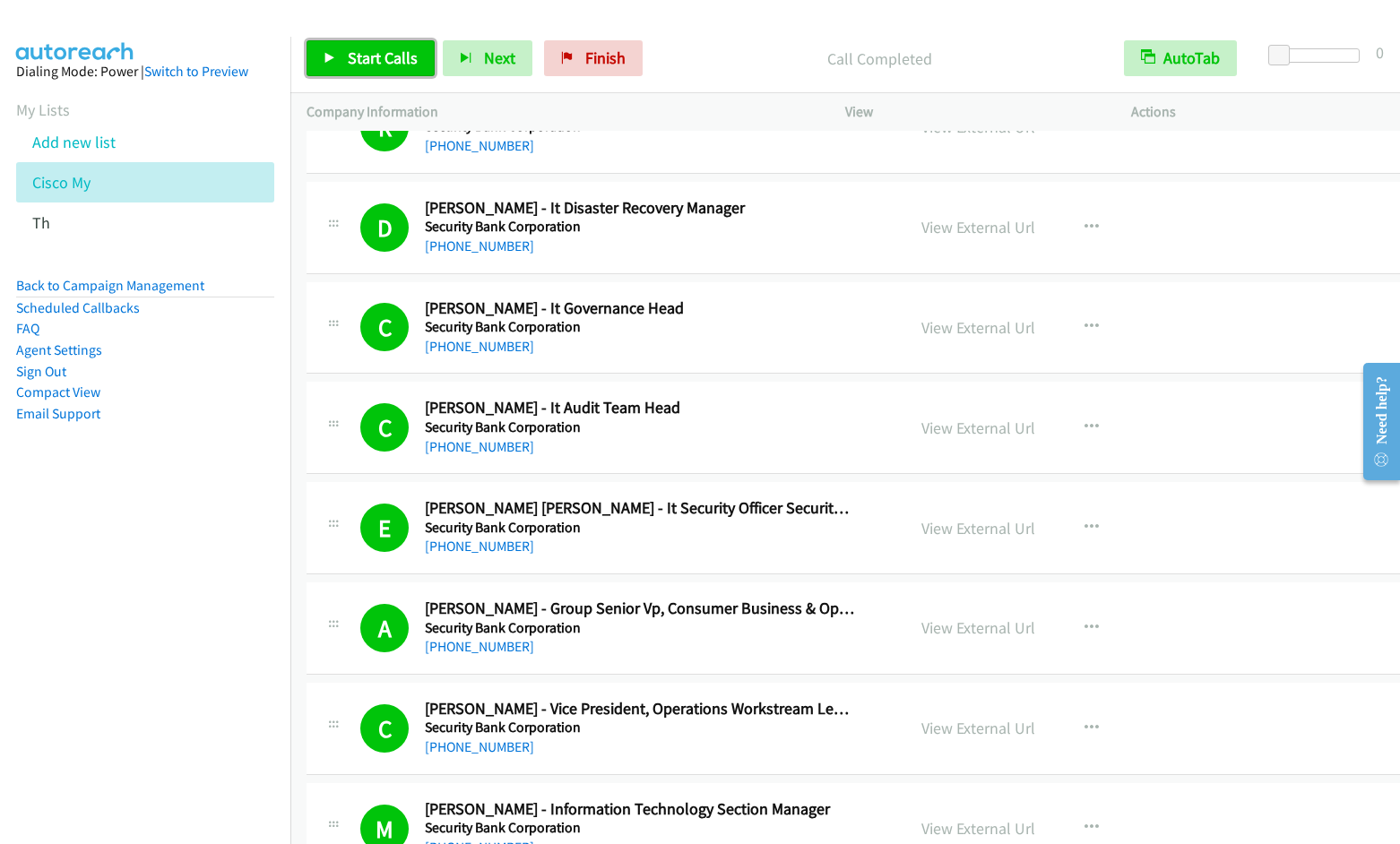
click at [366, 54] on span "Start Calls" at bounding box center [383, 57] width 70 height 20
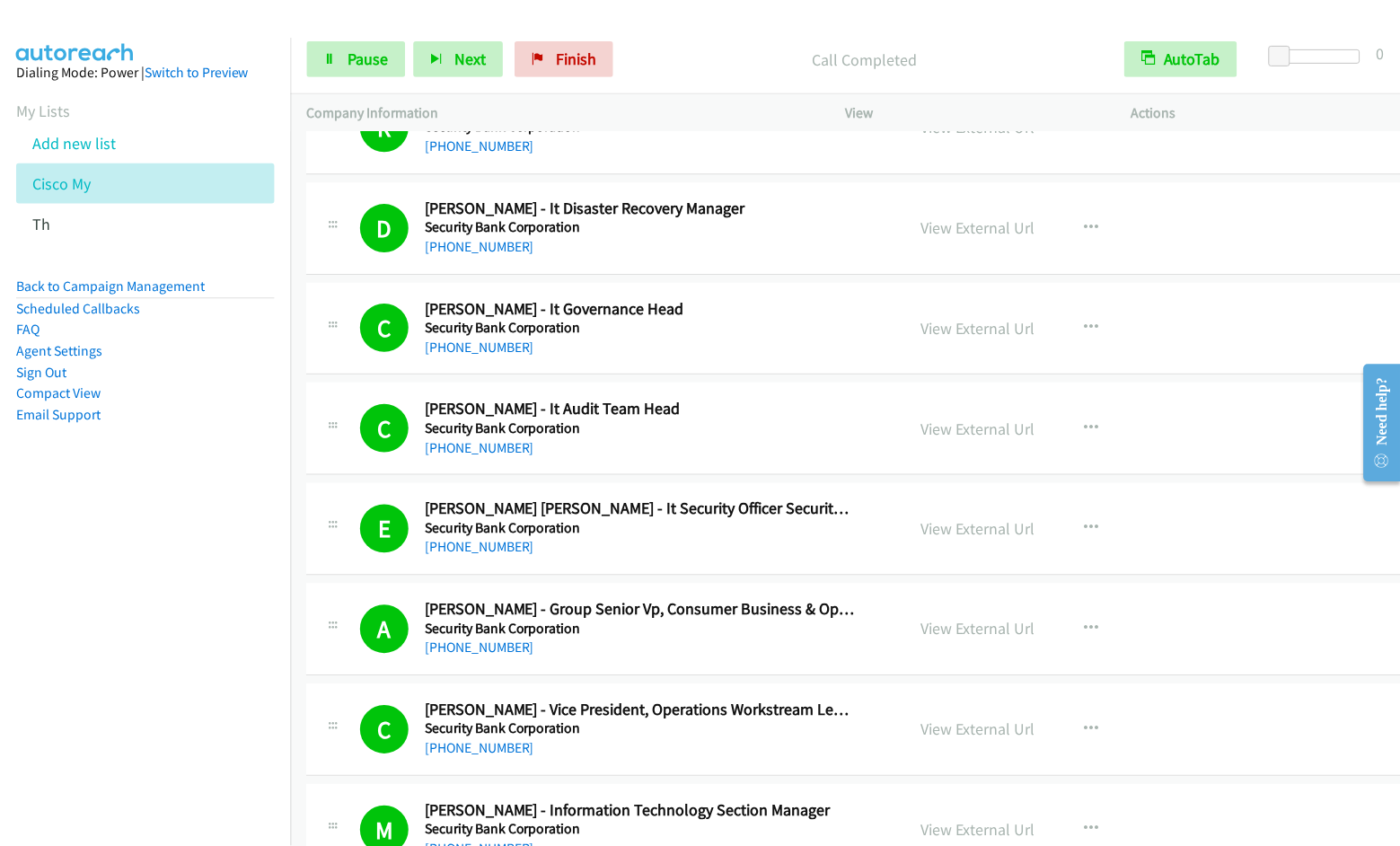
scroll to position [4241, 0]
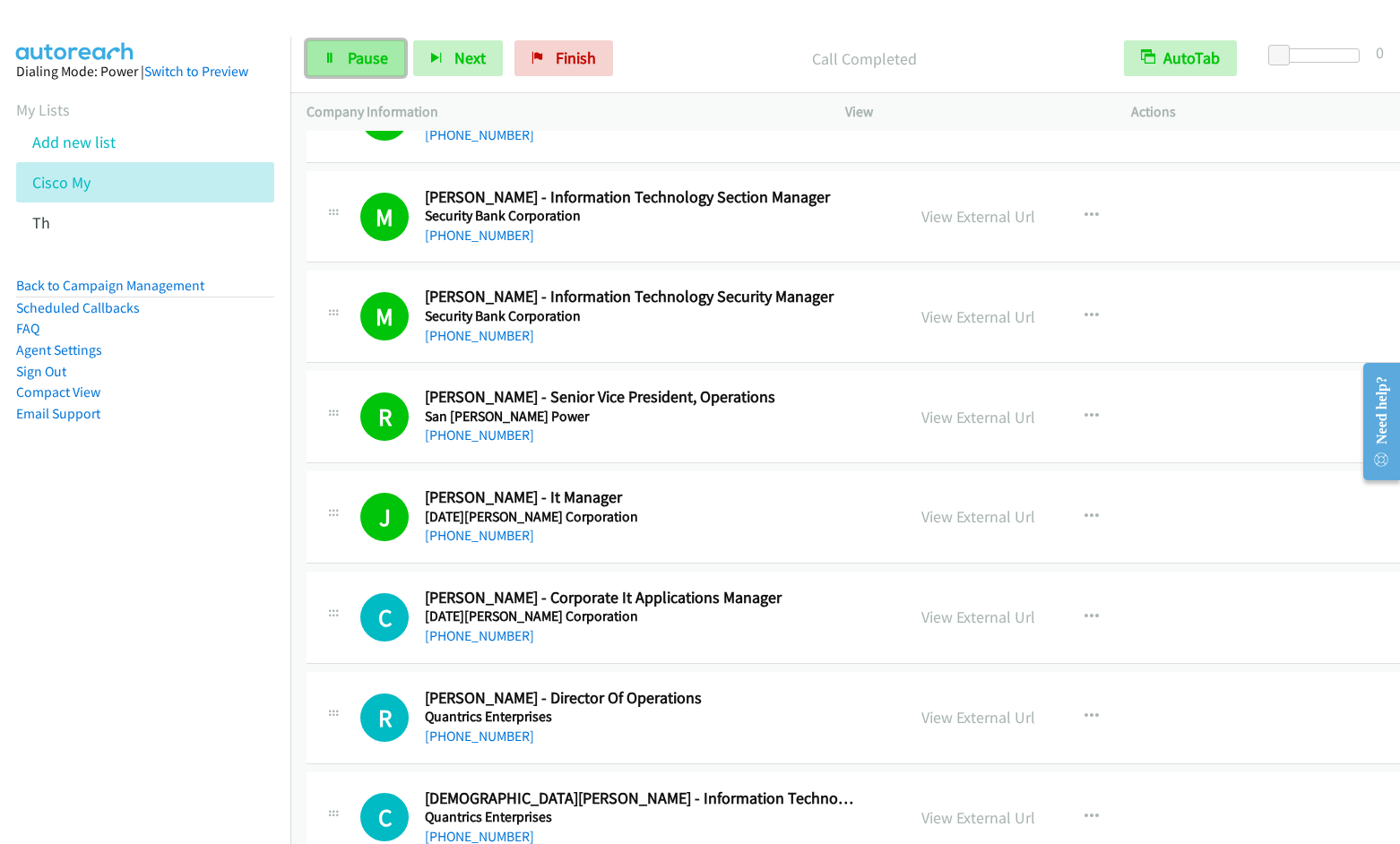
click at [361, 68] on link "Pause" at bounding box center [355, 58] width 99 height 36
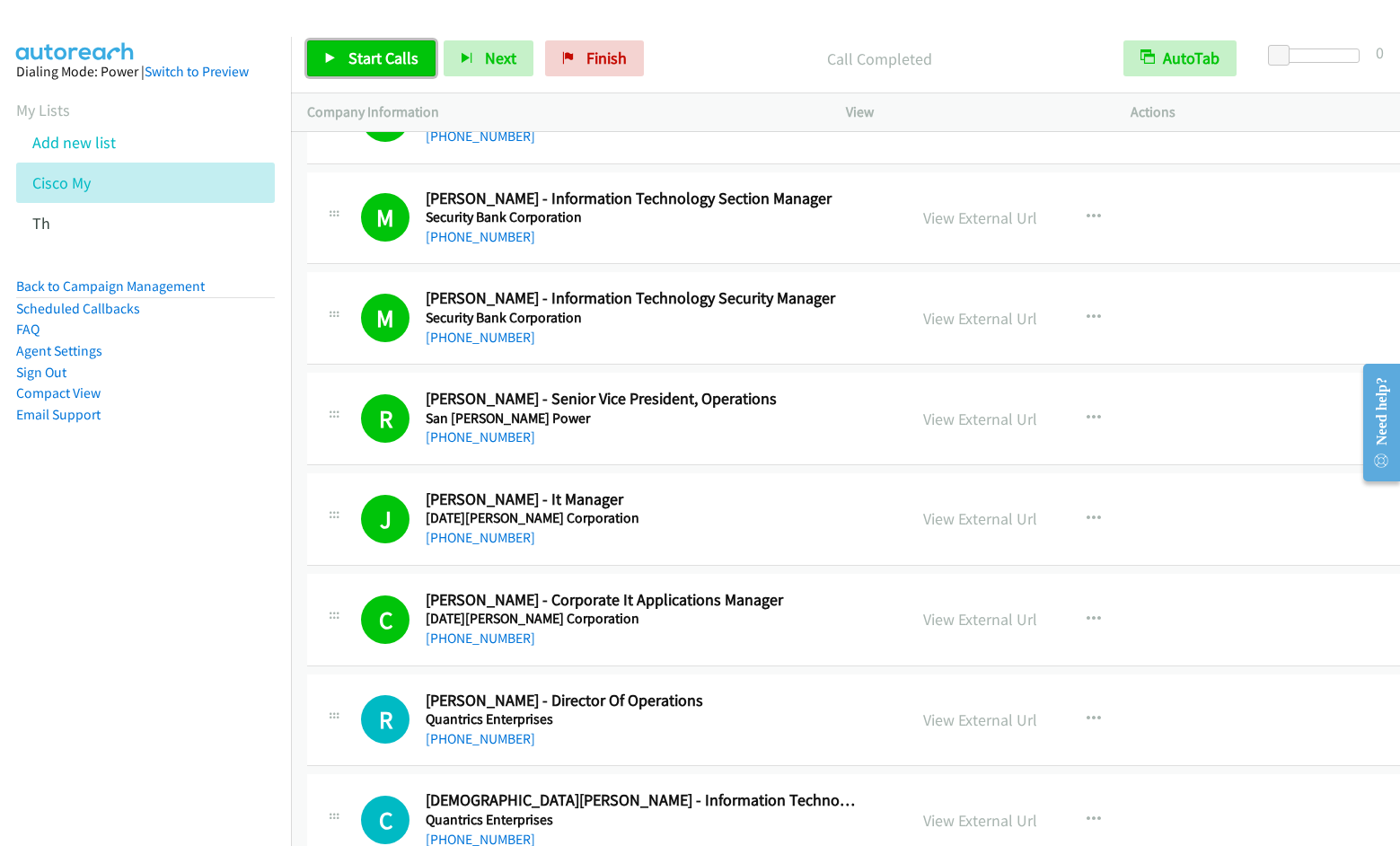
click at [388, 56] on span "Start Calls" at bounding box center [384, 58] width 70 height 20
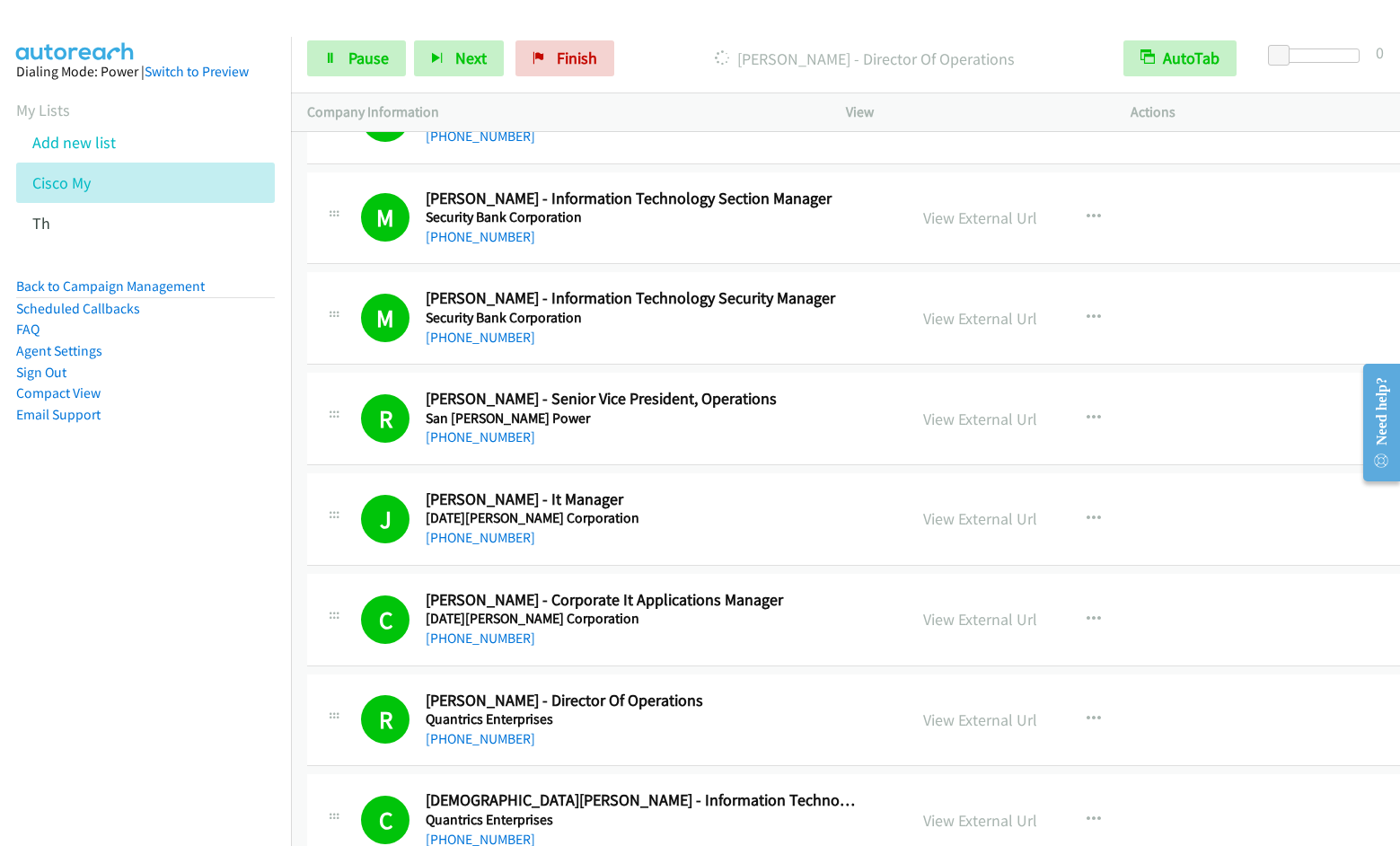
scroll to position [4854, 0]
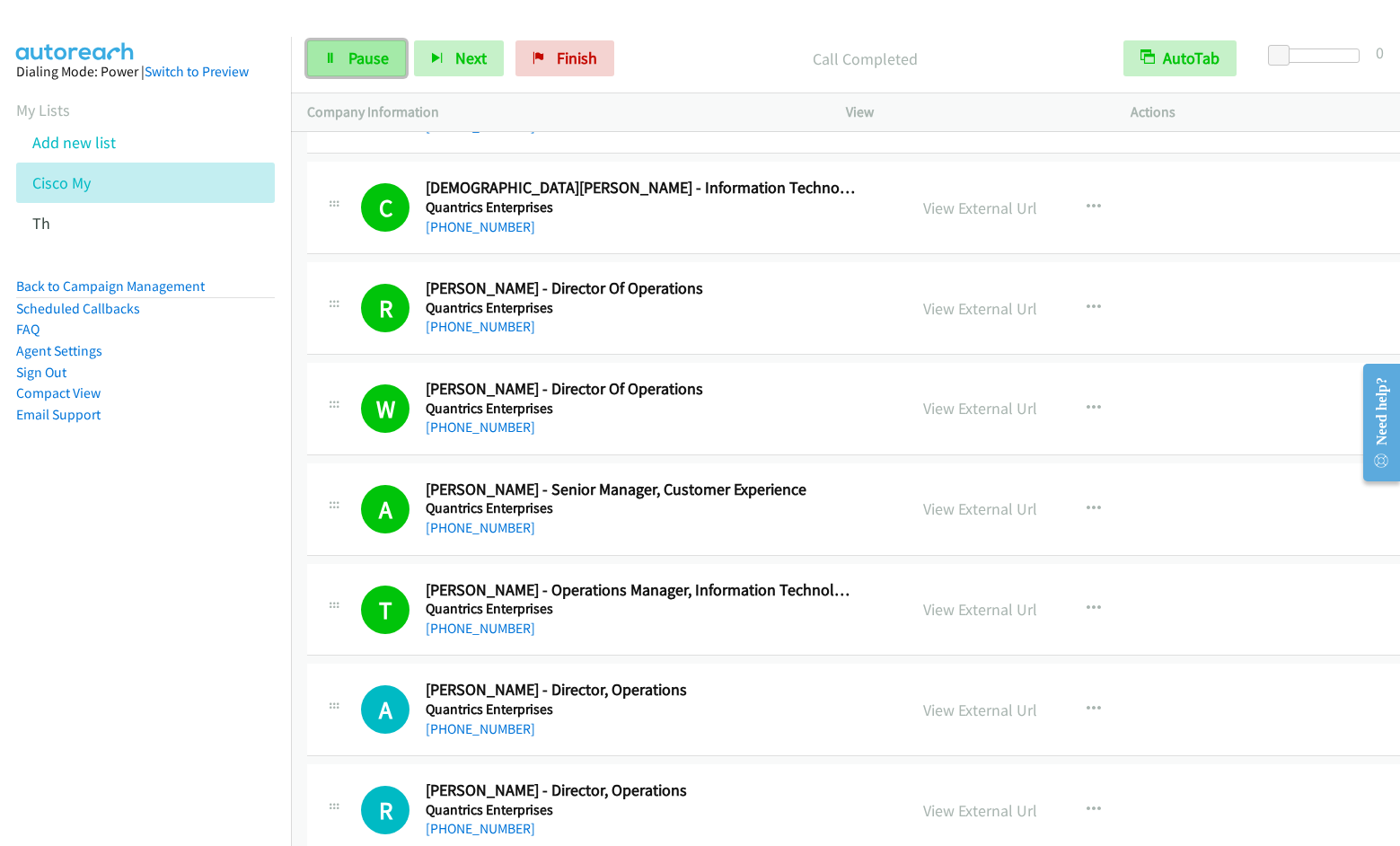
click at [355, 57] on span "Pause" at bounding box center [369, 58] width 41 height 20
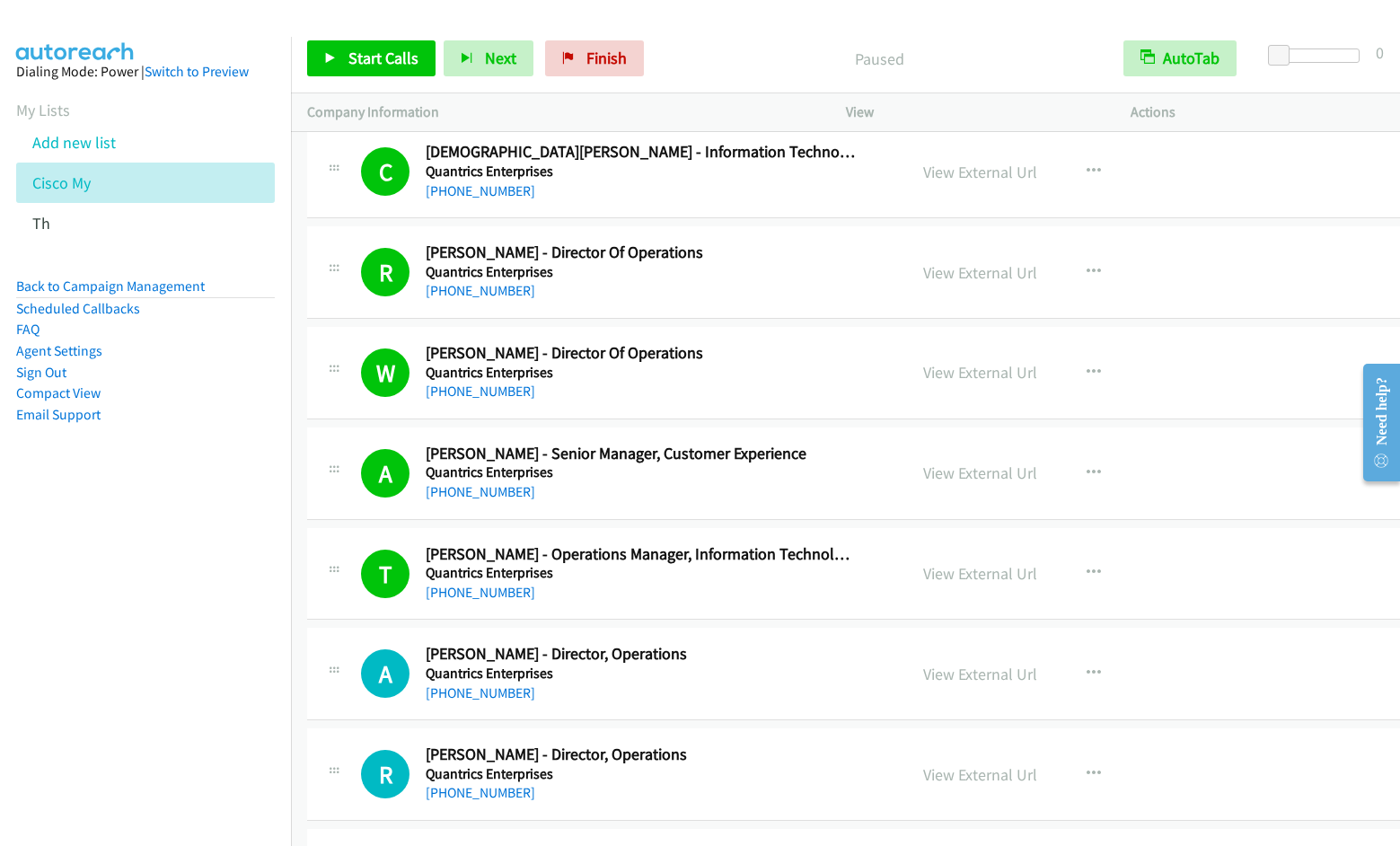
scroll to position [5503, 0]
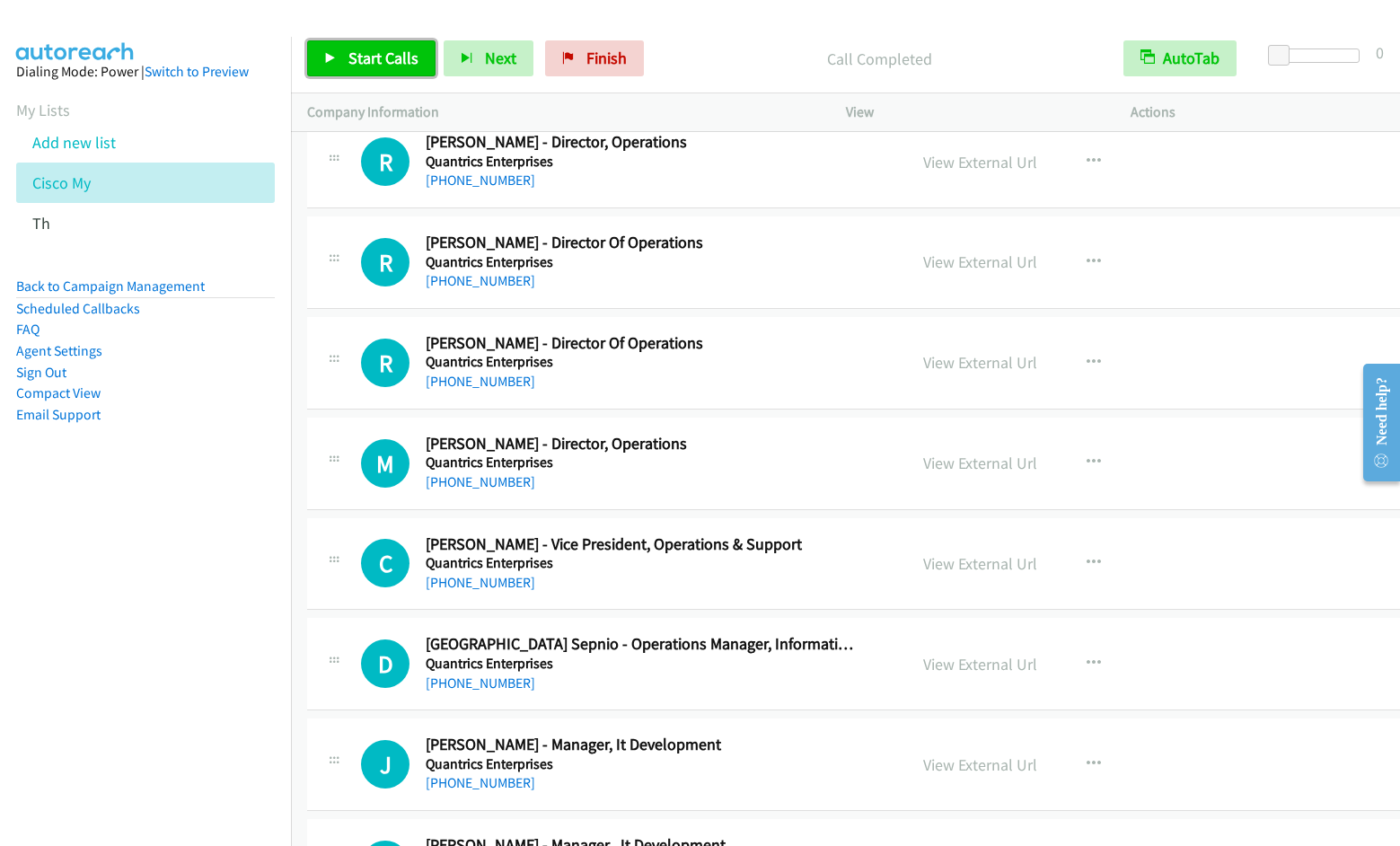
click at [351, 47] on span "Start Calls" at bounding box center [384, 58] width 70 height 20
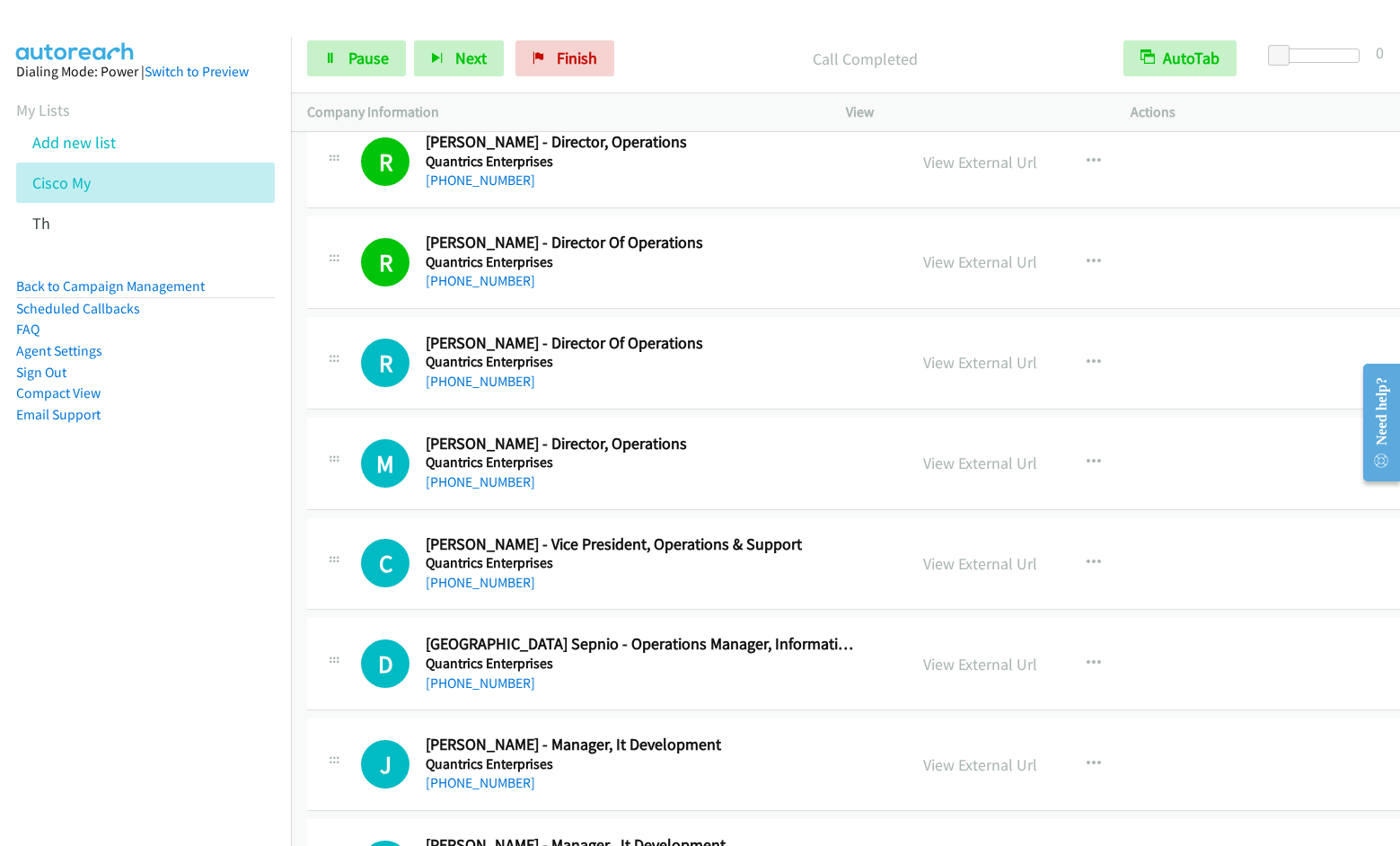
click at [166, 664] on nav "Dialing Mode: Power | Switch to Preview My Lists Add new list Cisco My Th Back …" at bounding box center [146, 460] width 292 height 846
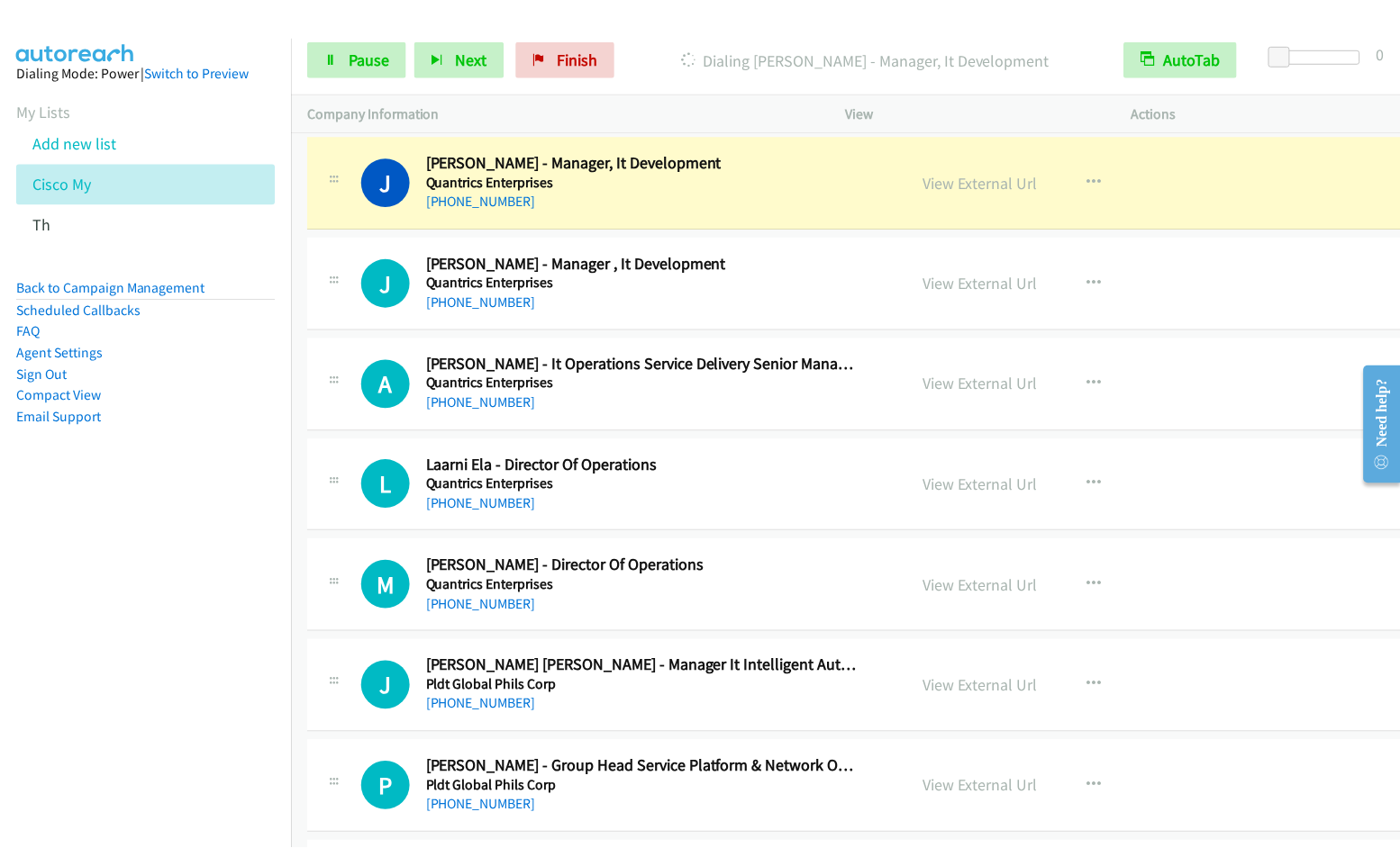
scroll to position [6094, 0]
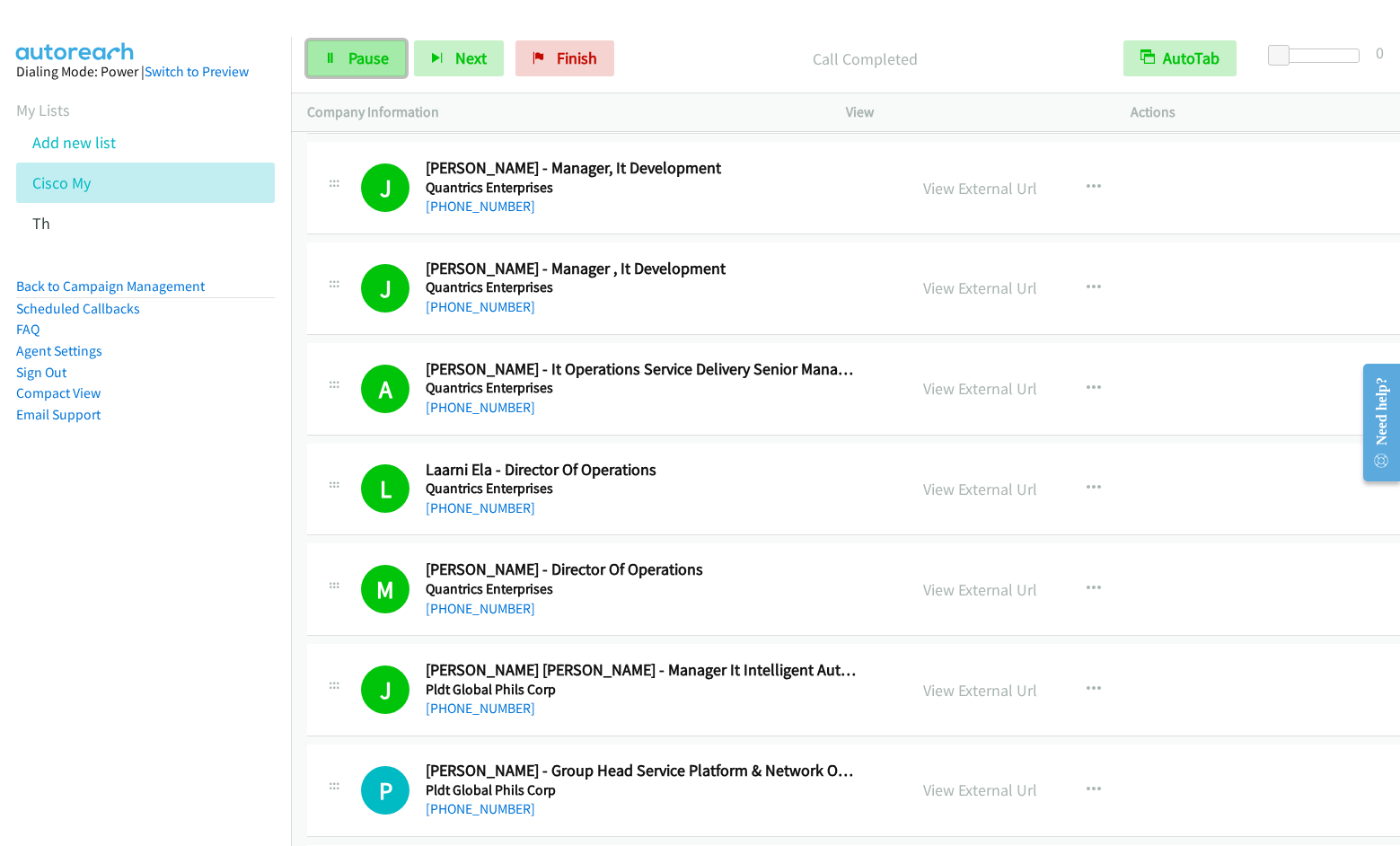
click at [340, 60] on link "Pause" at bounding box center [356, 58] width 99 height 36
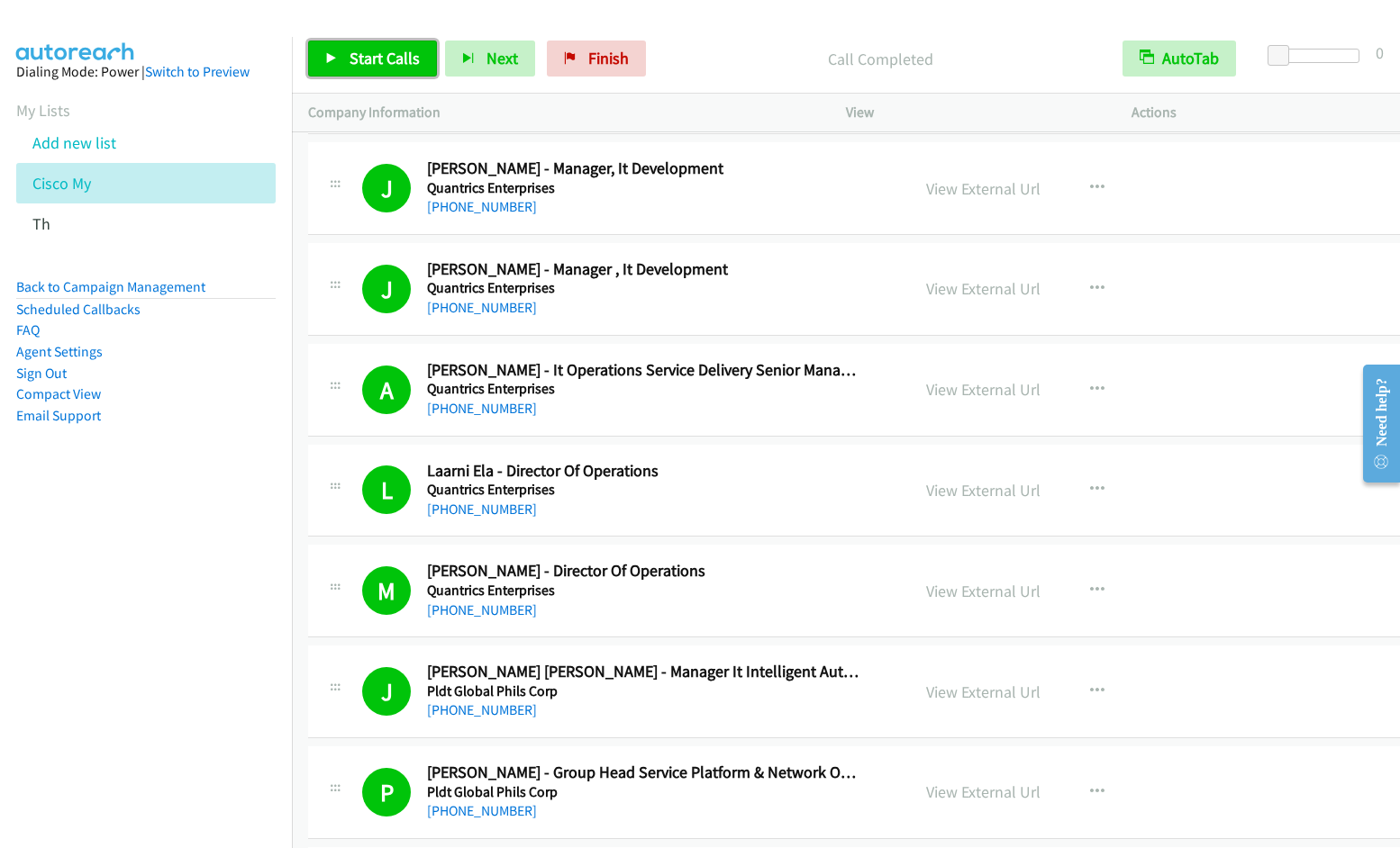
click at [367, 63] on span "Start Calls" at bounding box center [385, 58] width 71 height 20
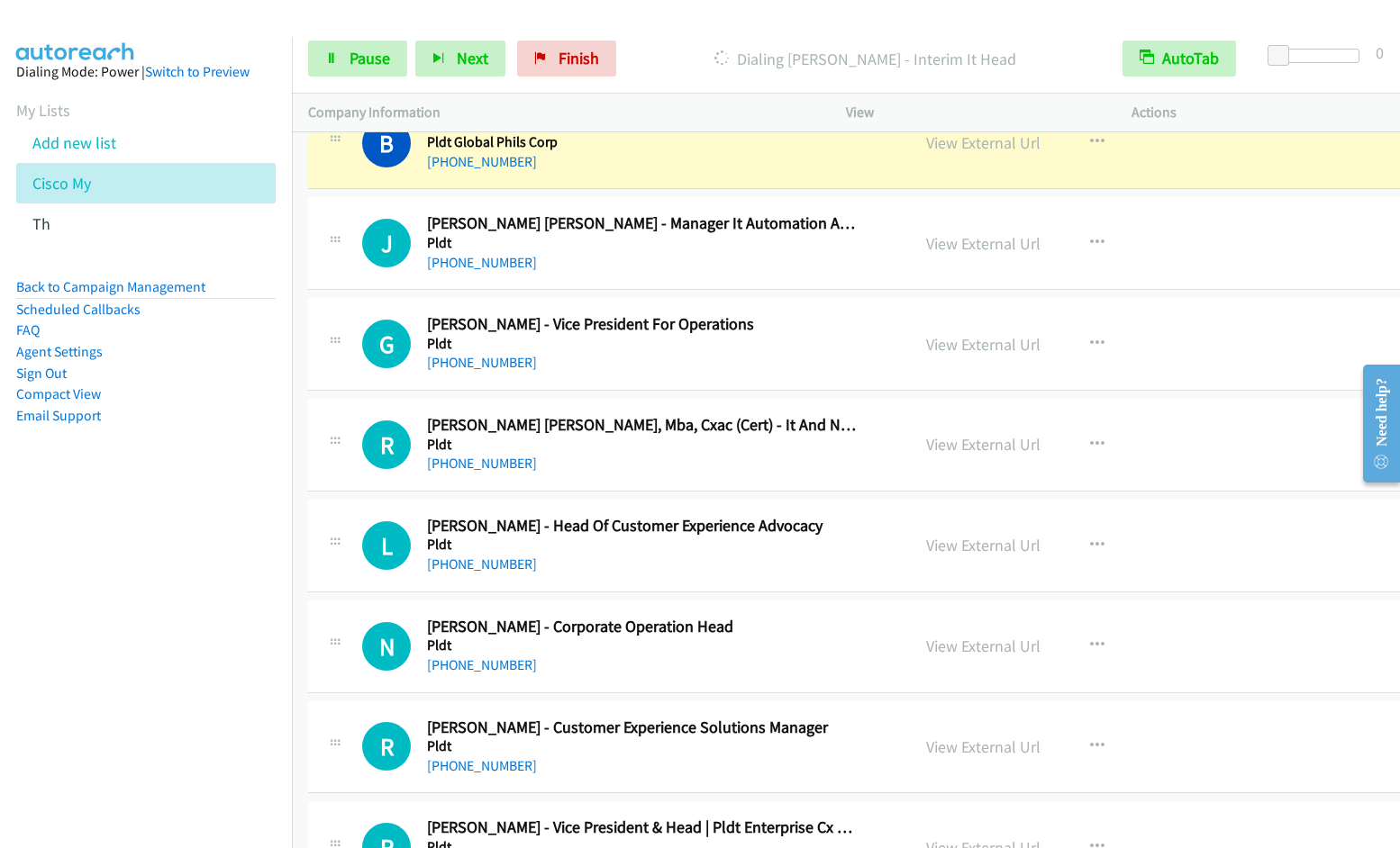
scroll to position [6910, 0]
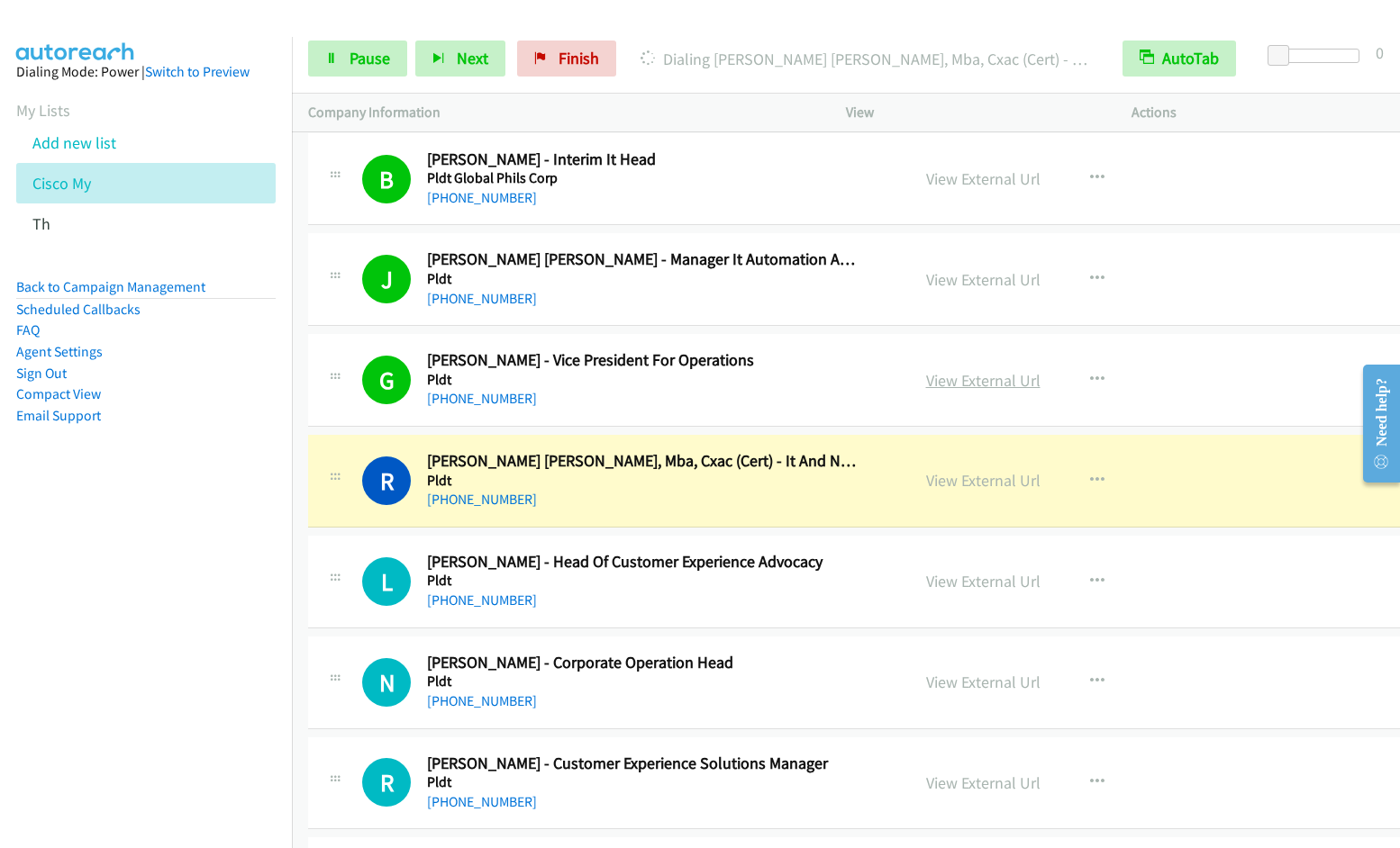
click at [947, 388] on link "View External Url" at bounding box center [983, 380] width 114 height 20
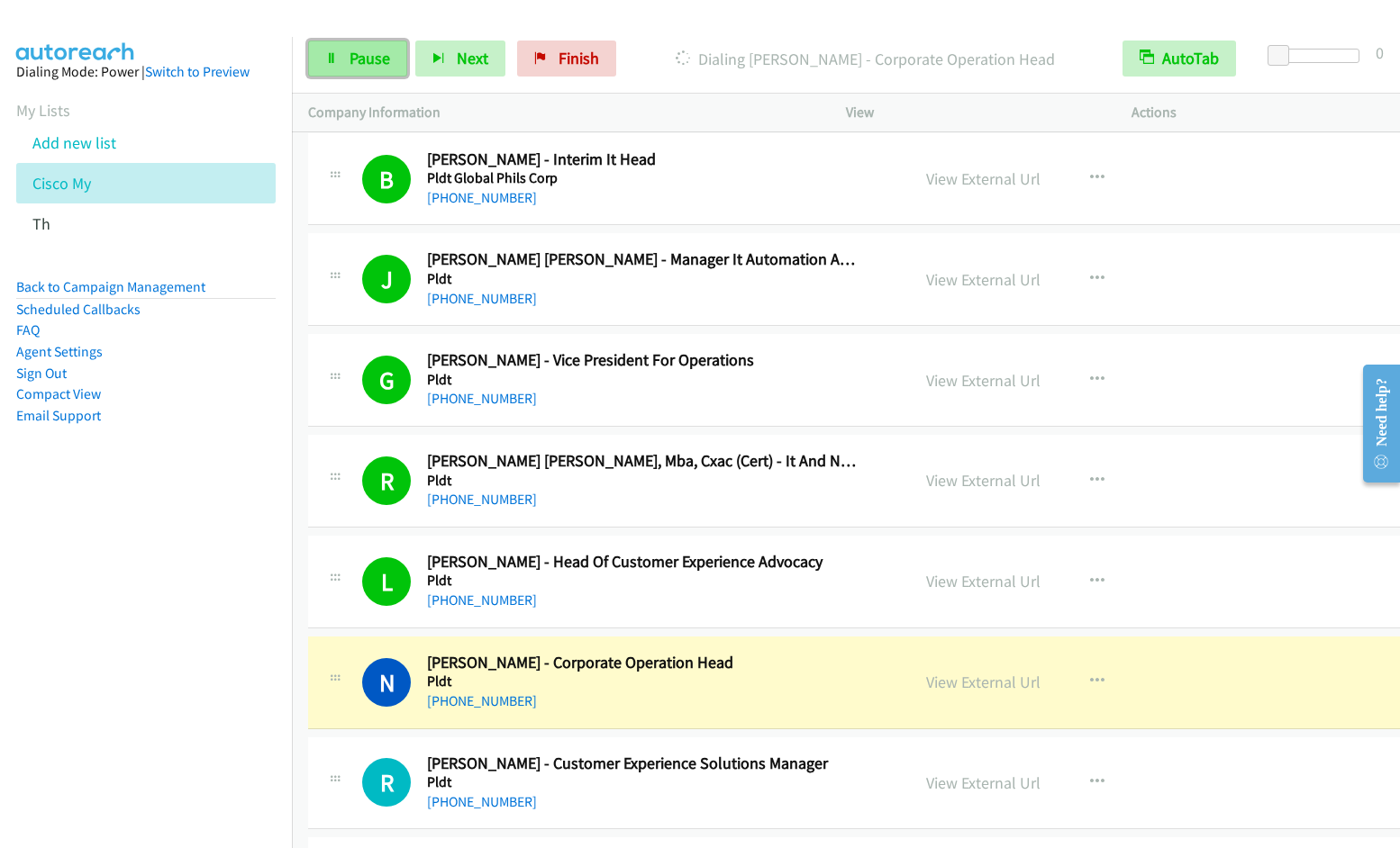
click at [361, 67] on span "Pause" at bounding box center [370, 58] width 41 height 20
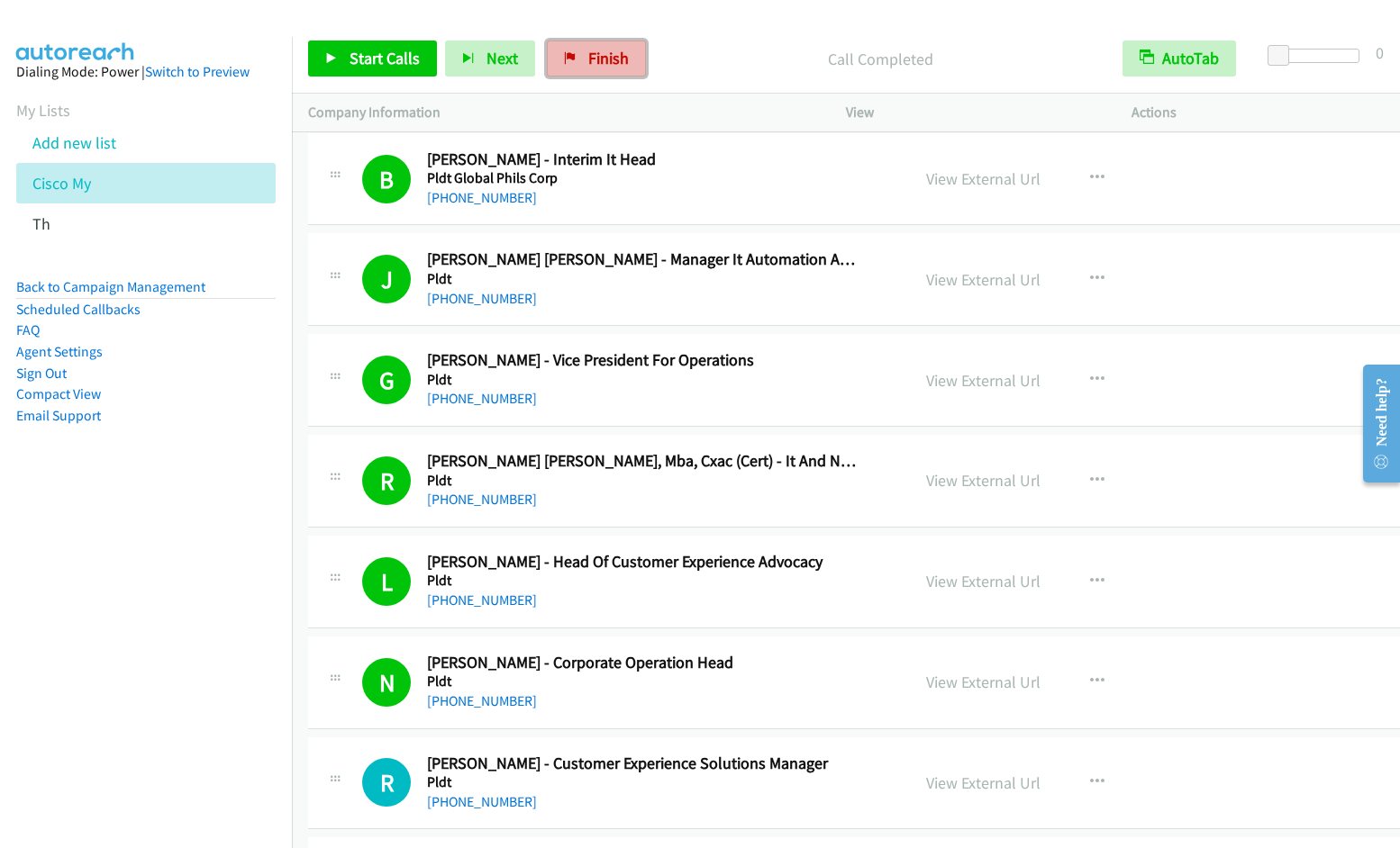
click at [619, 52] on span "Finish" at bounding box center [609, 58] width 41 height 20
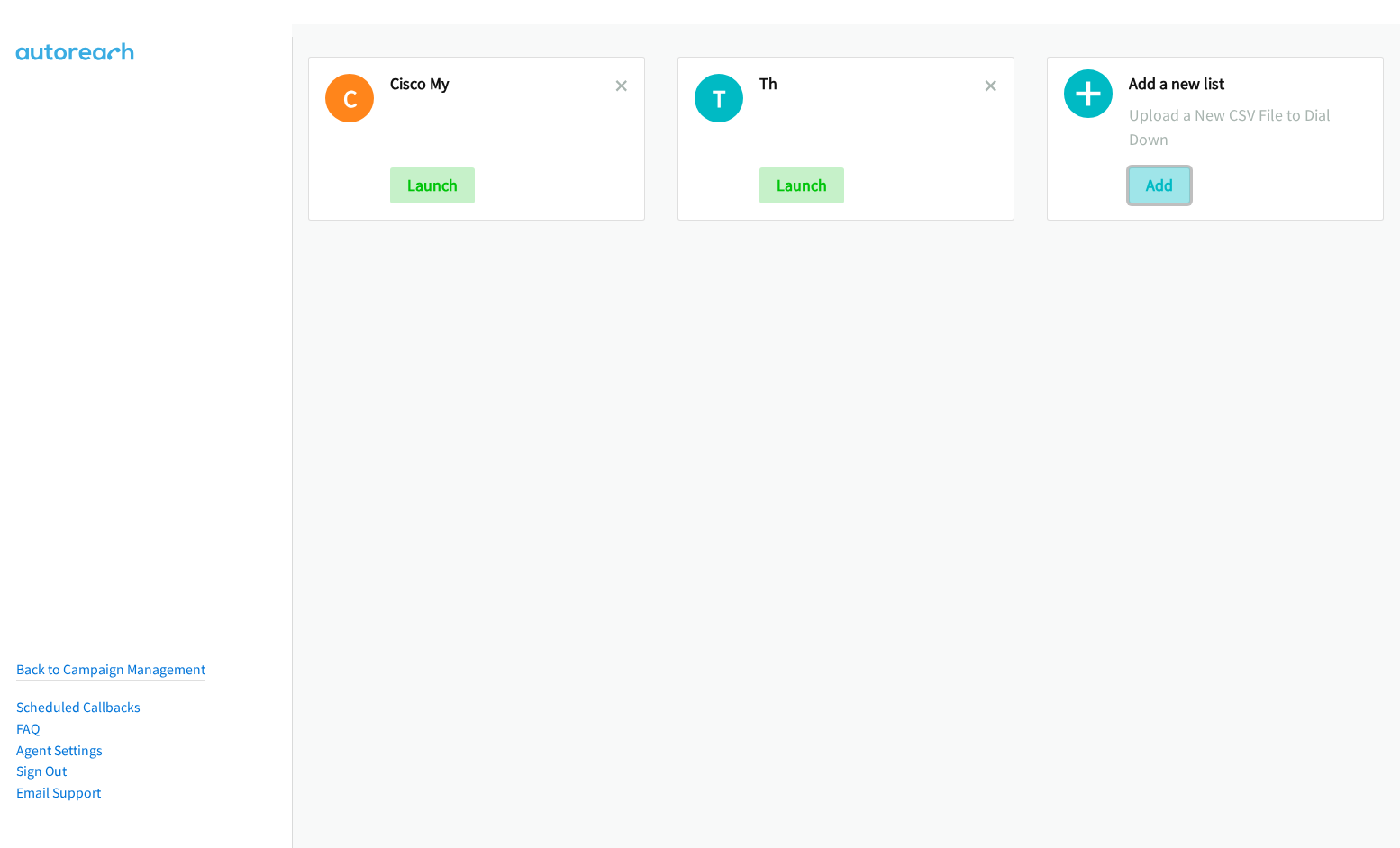
click at [1130, 178] on button "Add" at bounding box center [1160, 185] width 61 height 36
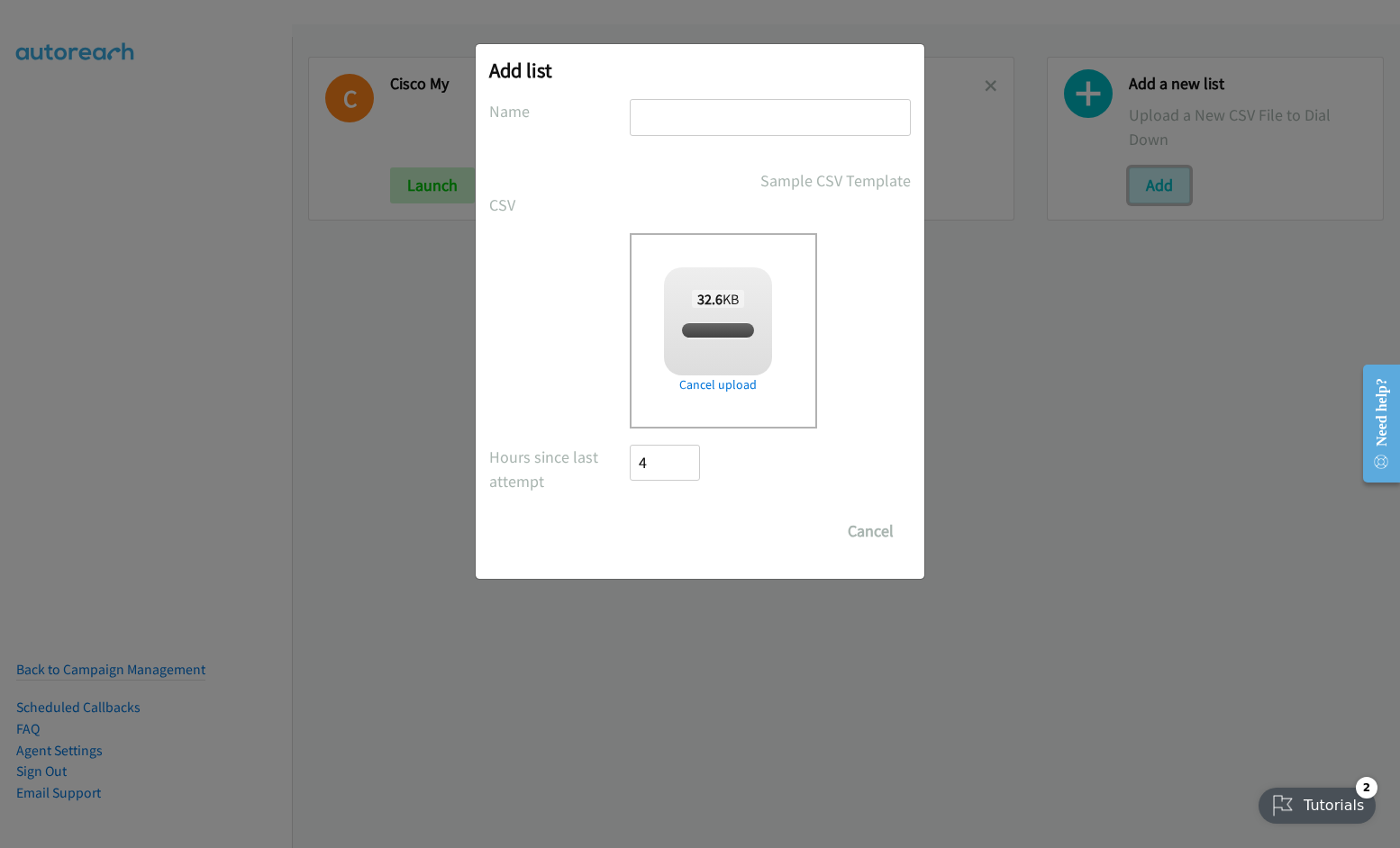
checkbox input "true"
click at [698, 114] on input "text" at bounding box center [770, 118] width 281 height 37
type input "Cisco TH"
click at [630, 513] on input "Save List" at bounding box center [677, 531] width 95 height 36
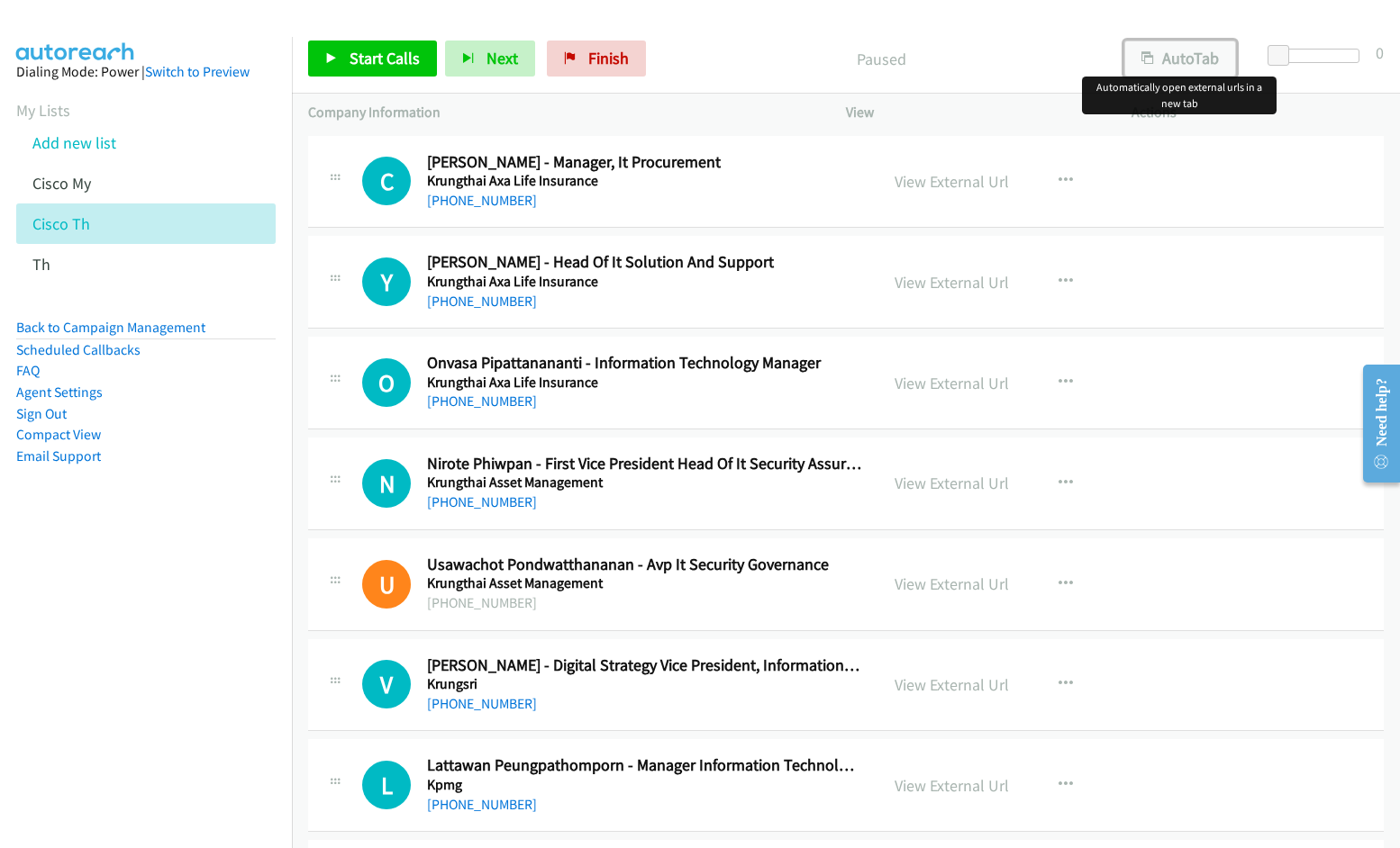
click at [1190, 67] on button "AutoTab" at bounding box center [1180, 59] width 112 height 36
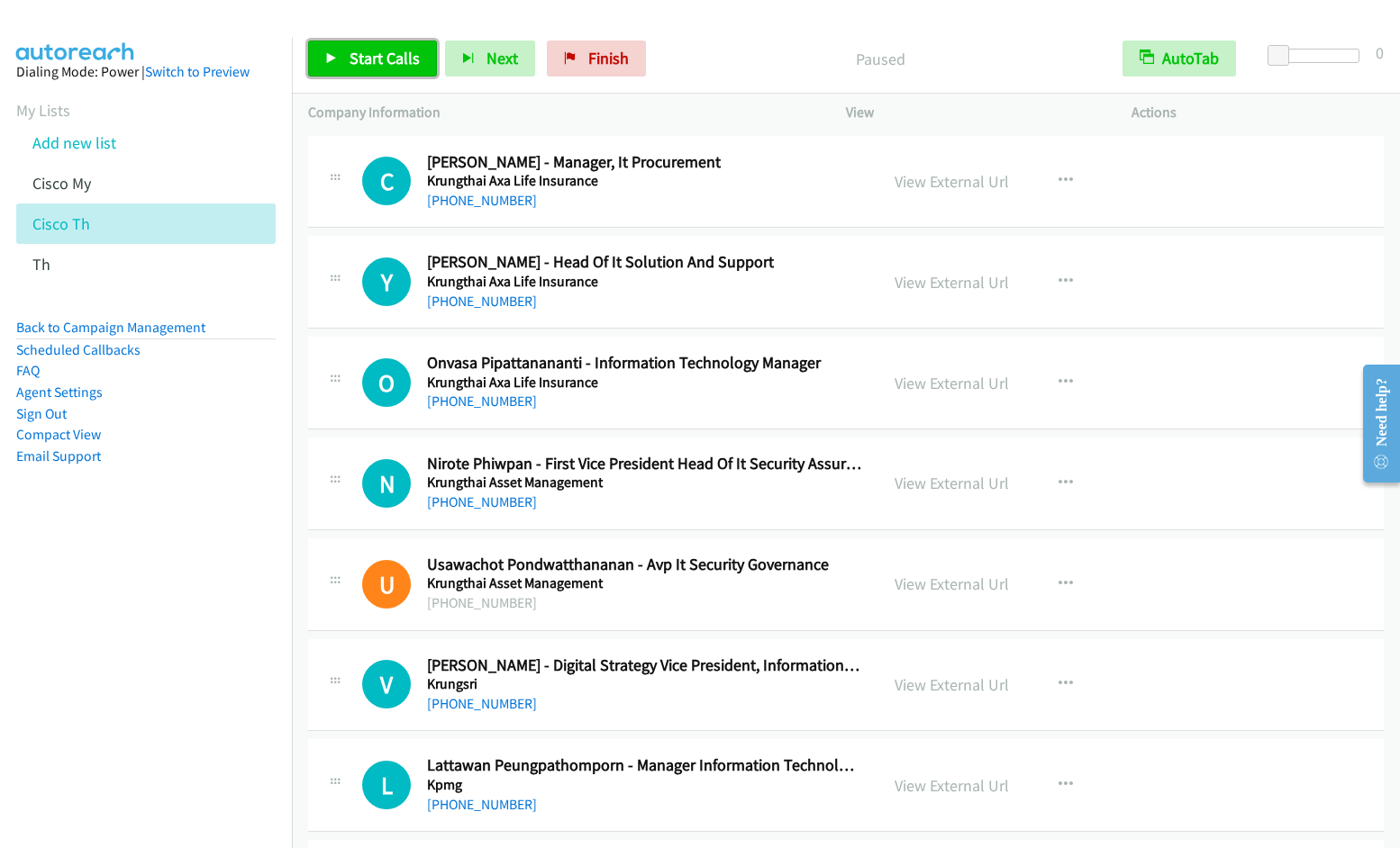
click at [372, 49] on span "Start Calls" at bounding box center [385, 58] width 71 height 20
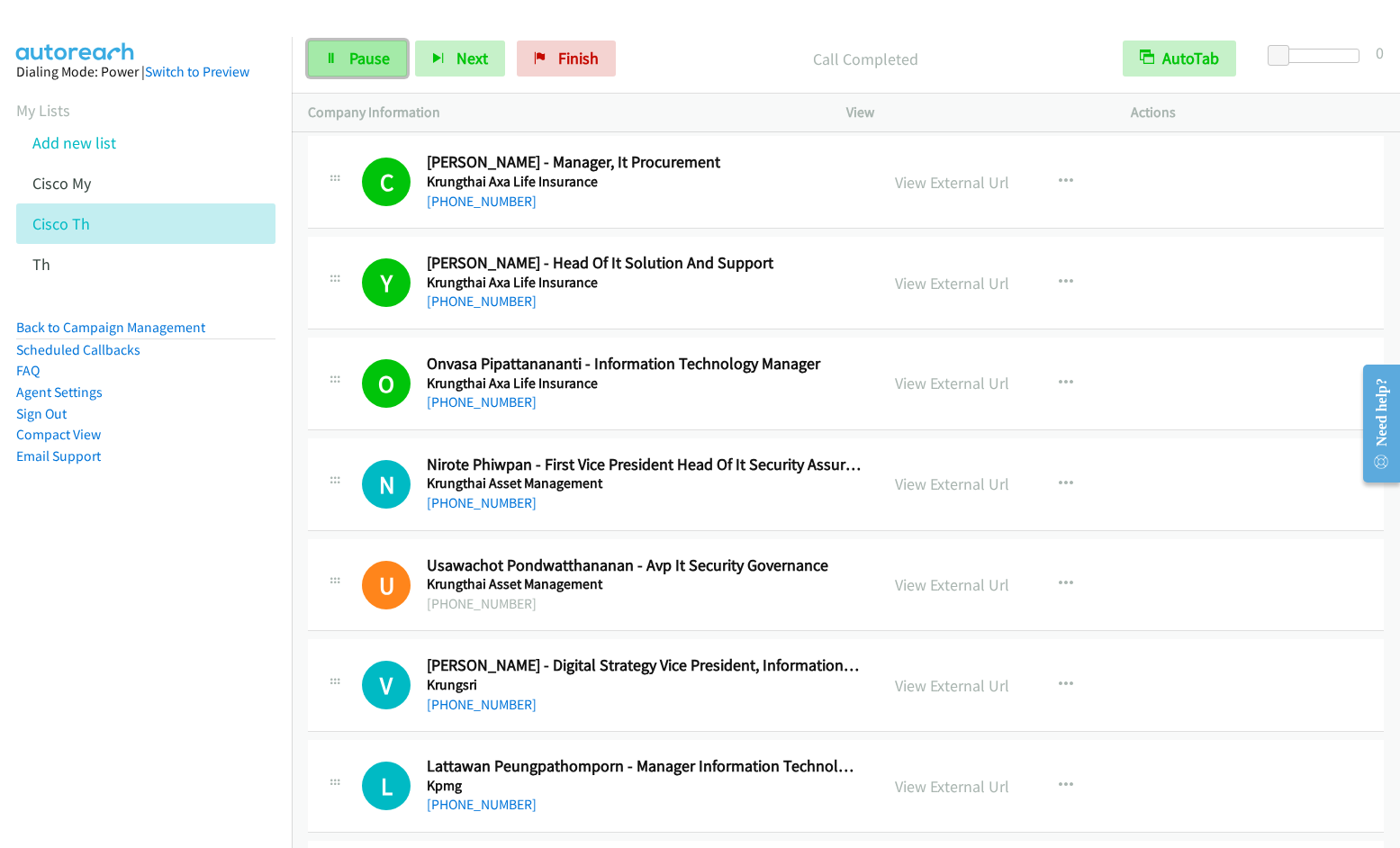
click at [356, 53] on span "Pause" at bounding box center [370, 58] width 41 height 20
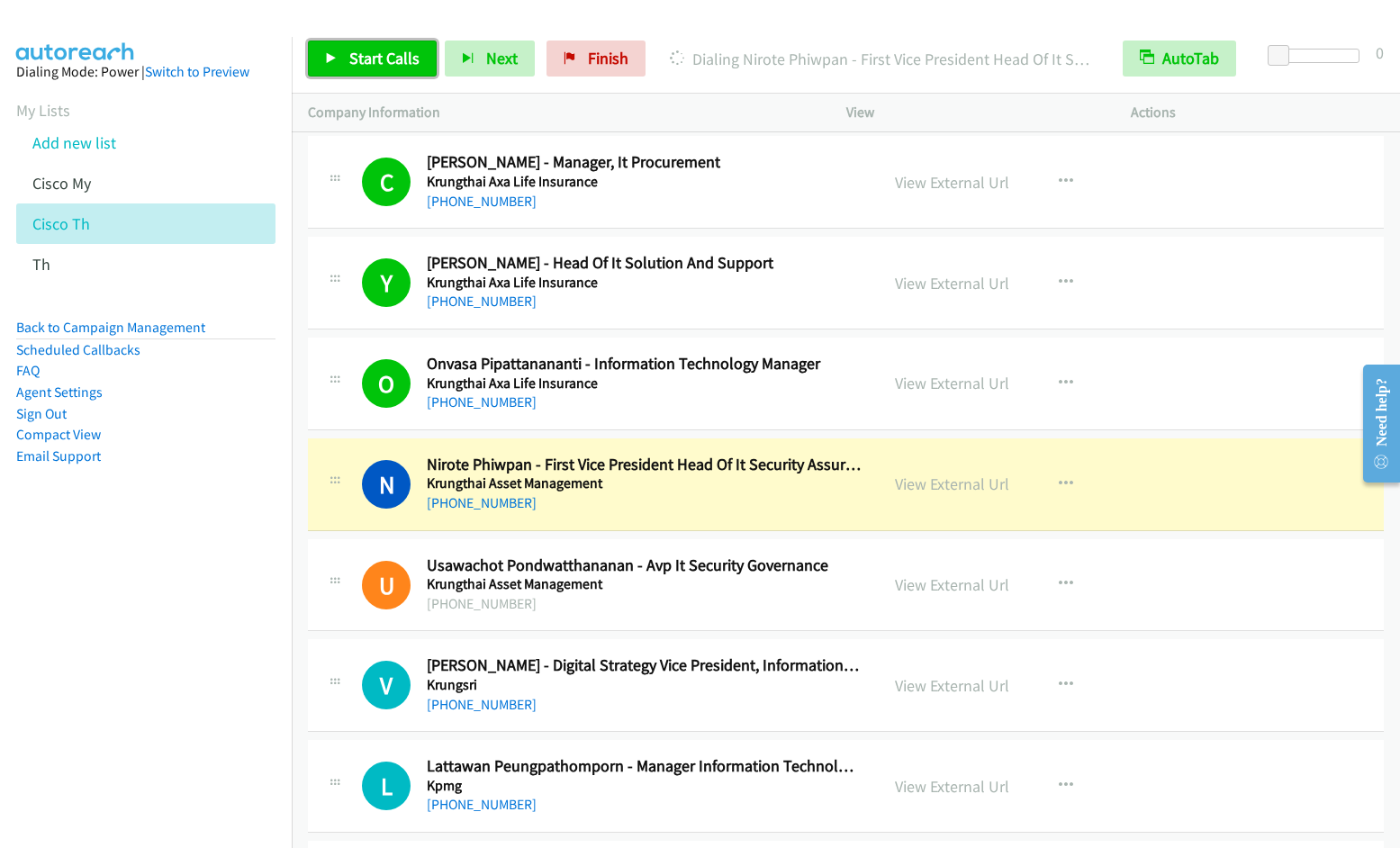
drag, startPoint x: 370, startPoint y: 49, endPoint x: 389, endPoint y: 57, distance: 20.6
click at [369, 49] on span "Start Calls" at bounding box center [385, 58] width 71 height 20
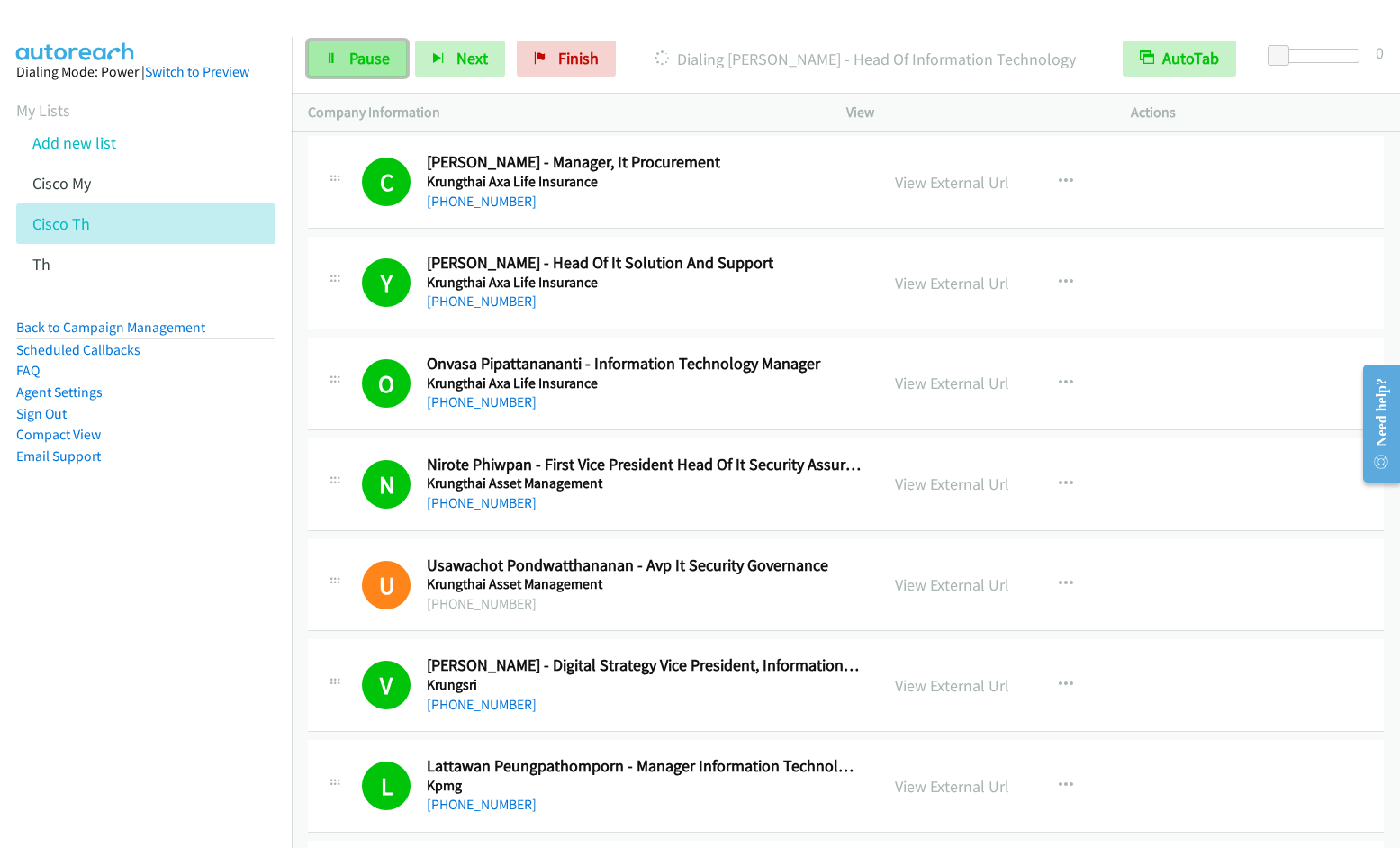
drag, startPoint x: 342, startPoint y: 55, endPoint x: 355, endPoint y: 46, distance: 15.8
click at [342, 55] on link "Pause" at bounding box center [357, 59] width 99 height 36
